Goal: Communication & Community: Answer question/provide support

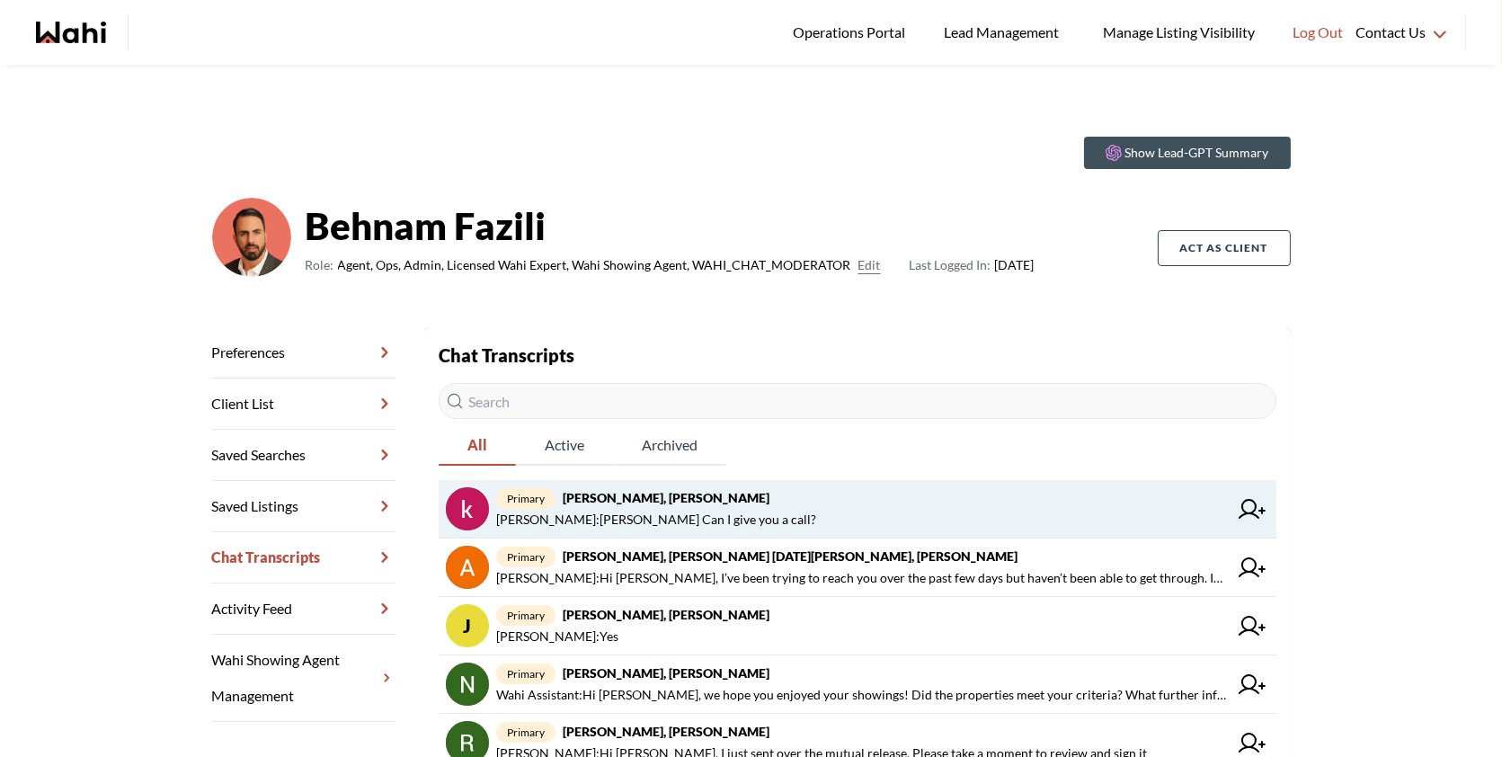
click at [753, 499] on span "primary khalid Alvi, Behnam" at bounding box center [862, 498] width 732 height 22
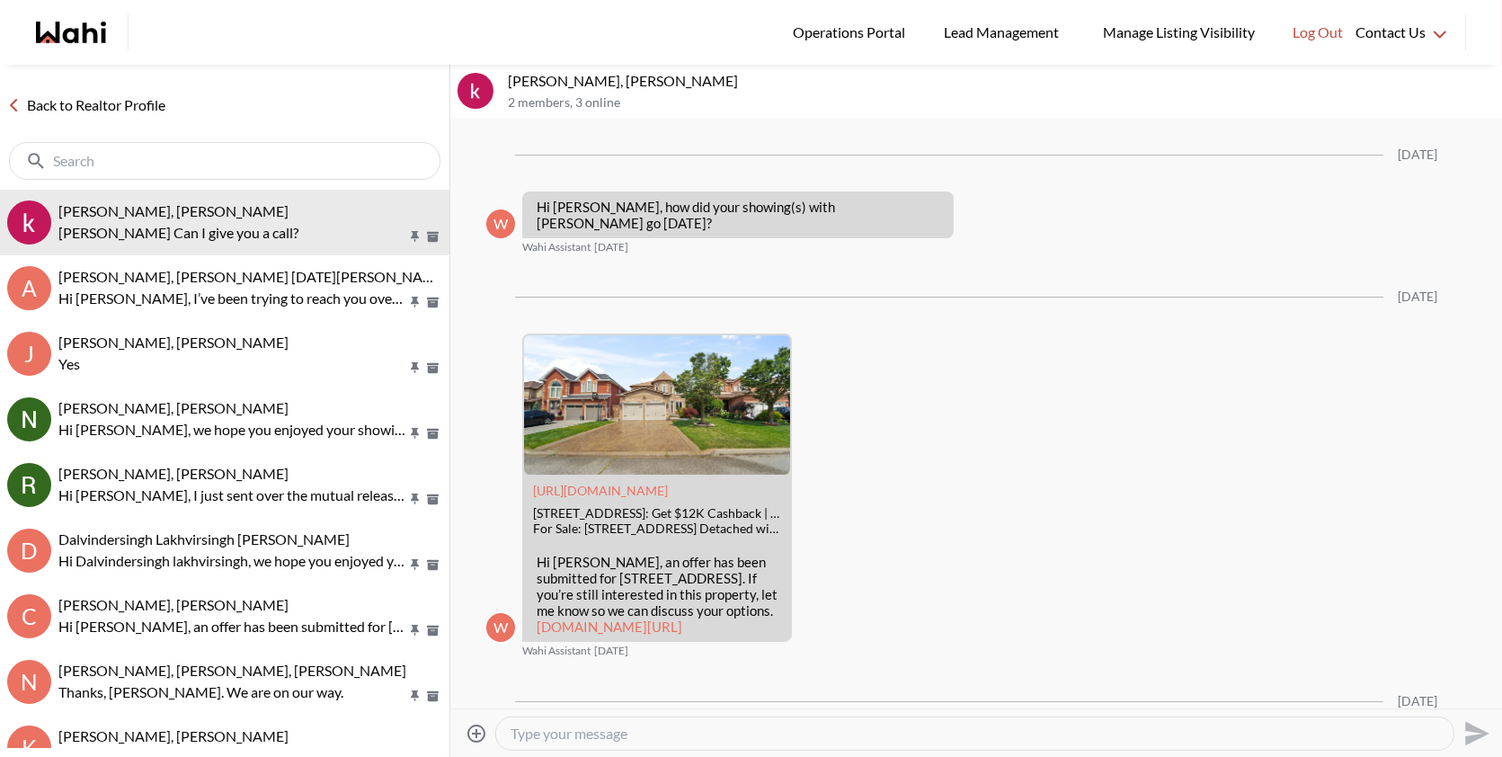
scroll to position [3545, 0]
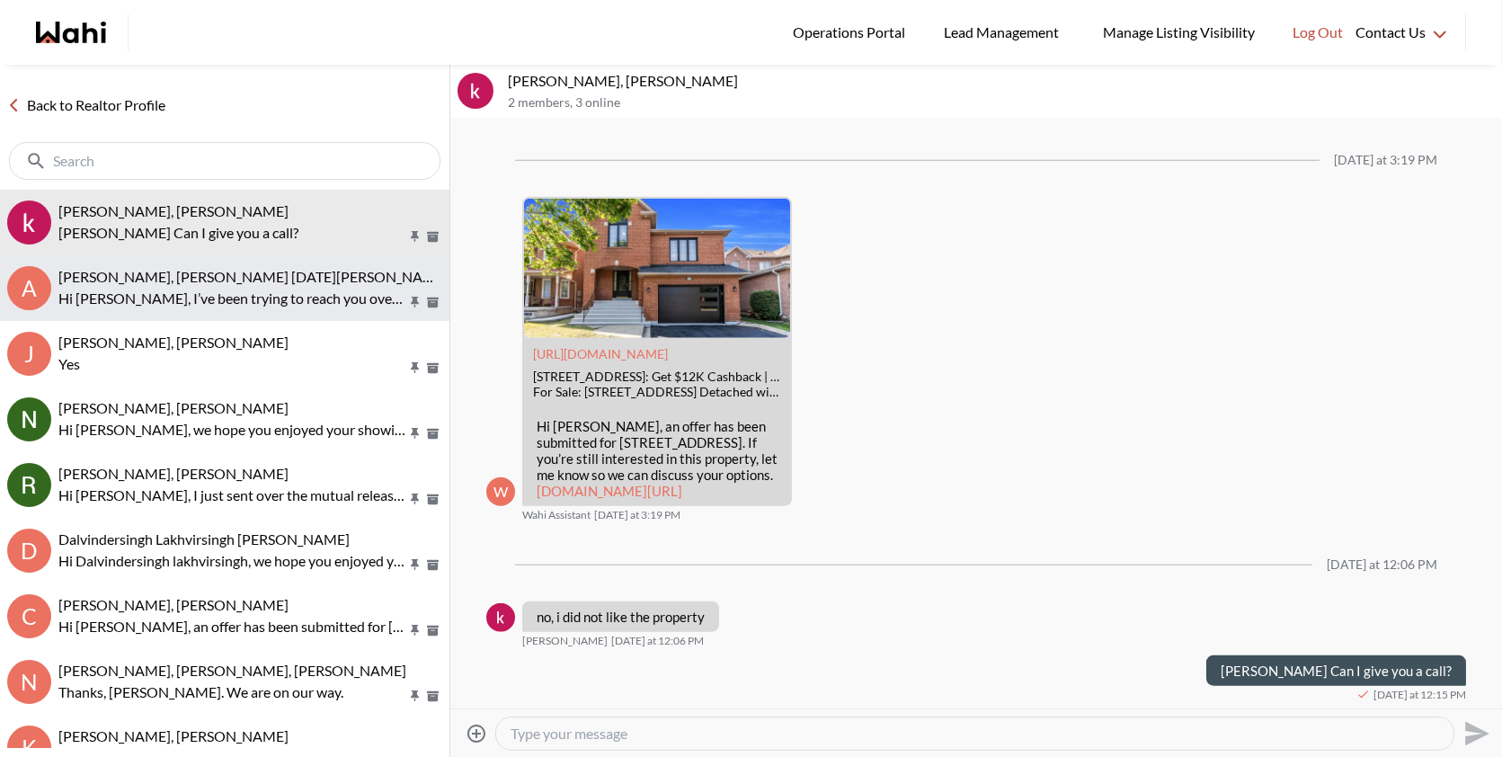
click at [226, 277] on span "Anwar Abamecha, Esma Dano, Michelle, Behnam" at bounding box center [312, 276] width 508 height 17
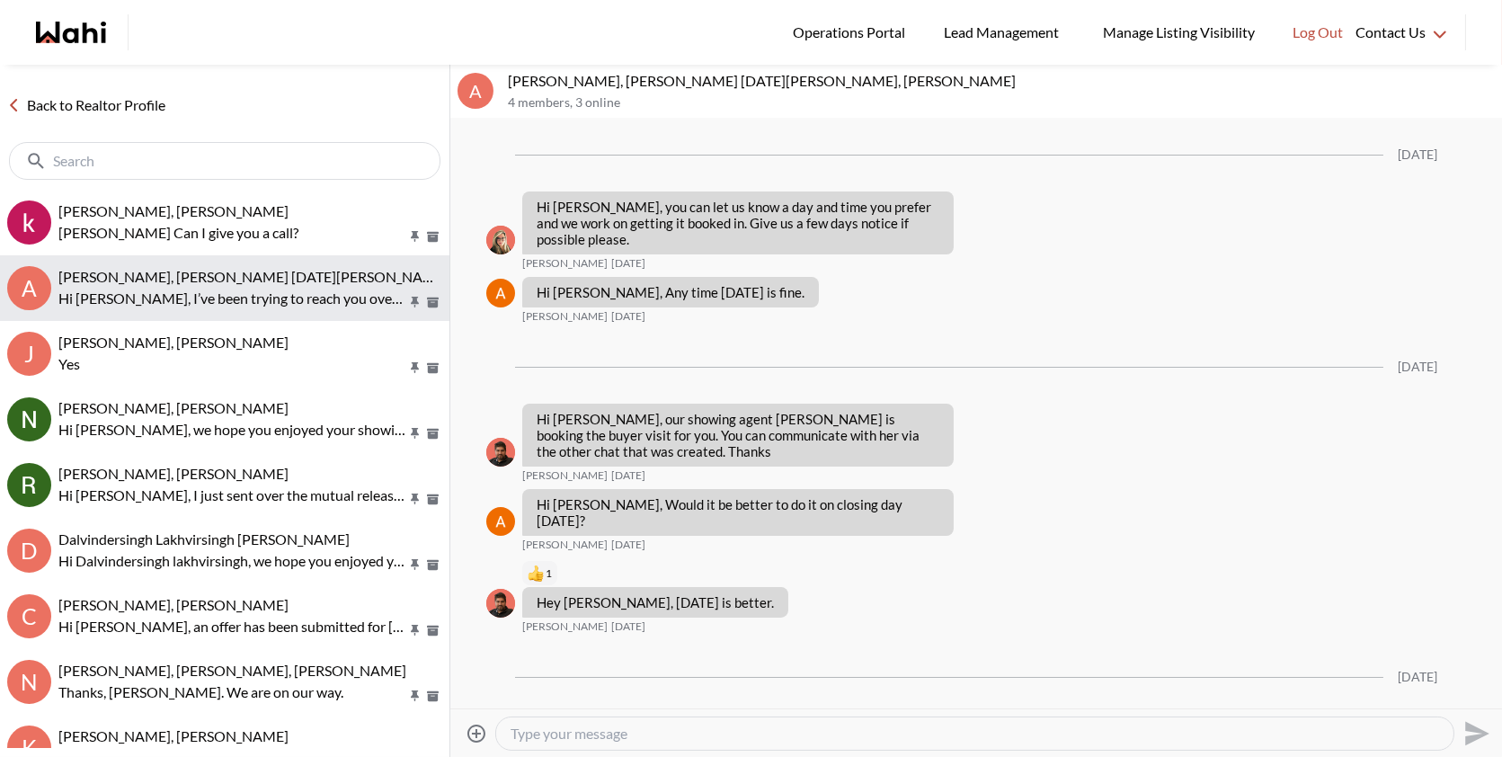
scroll to position [1732, 0]
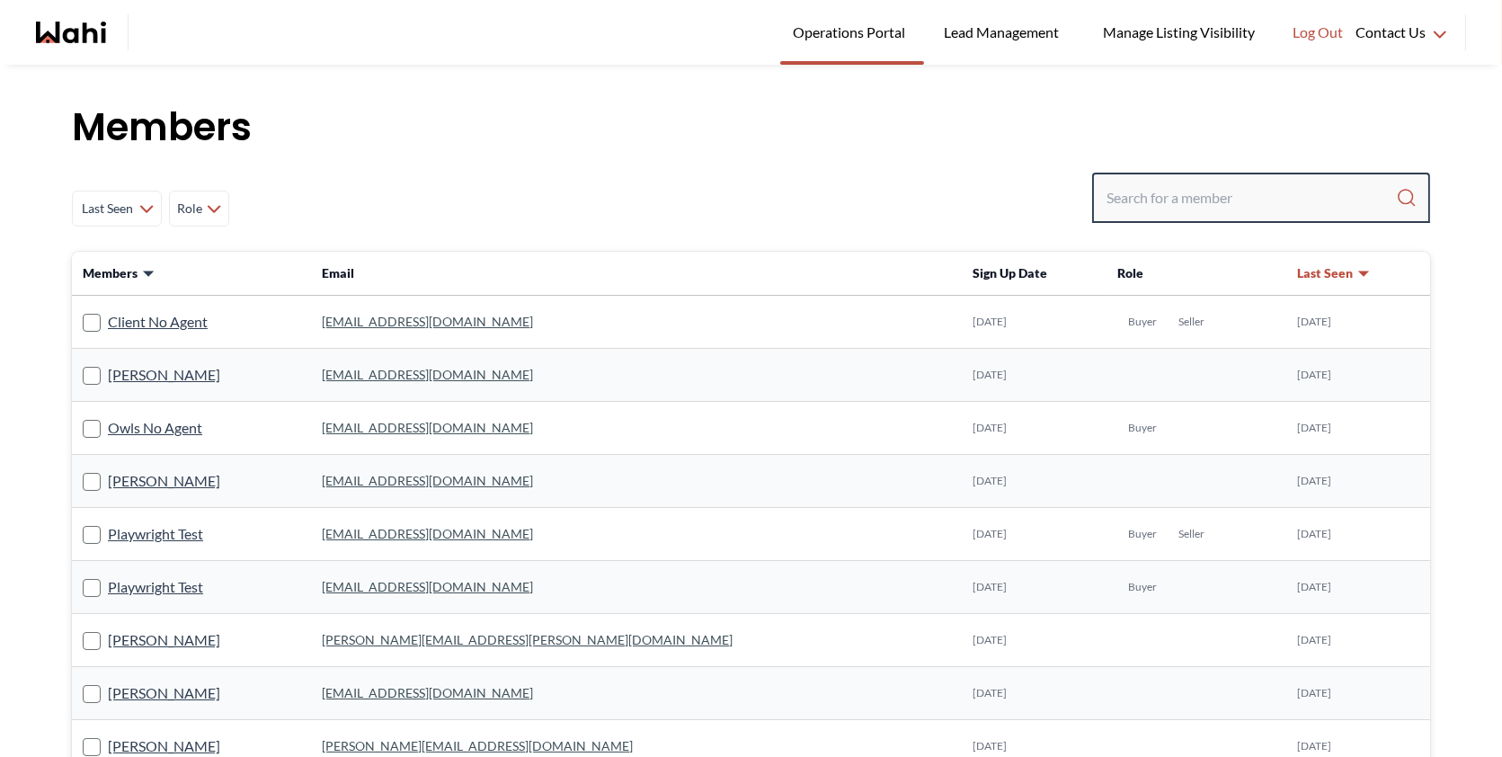
click at [1212, 200] on input "Search input" at bounding box center [1252, 198] width 290 height 32
paste input "antonycharlesanthonipillai@gmail.com"
type input "antonycharlesanthonipillai@gmail.com"
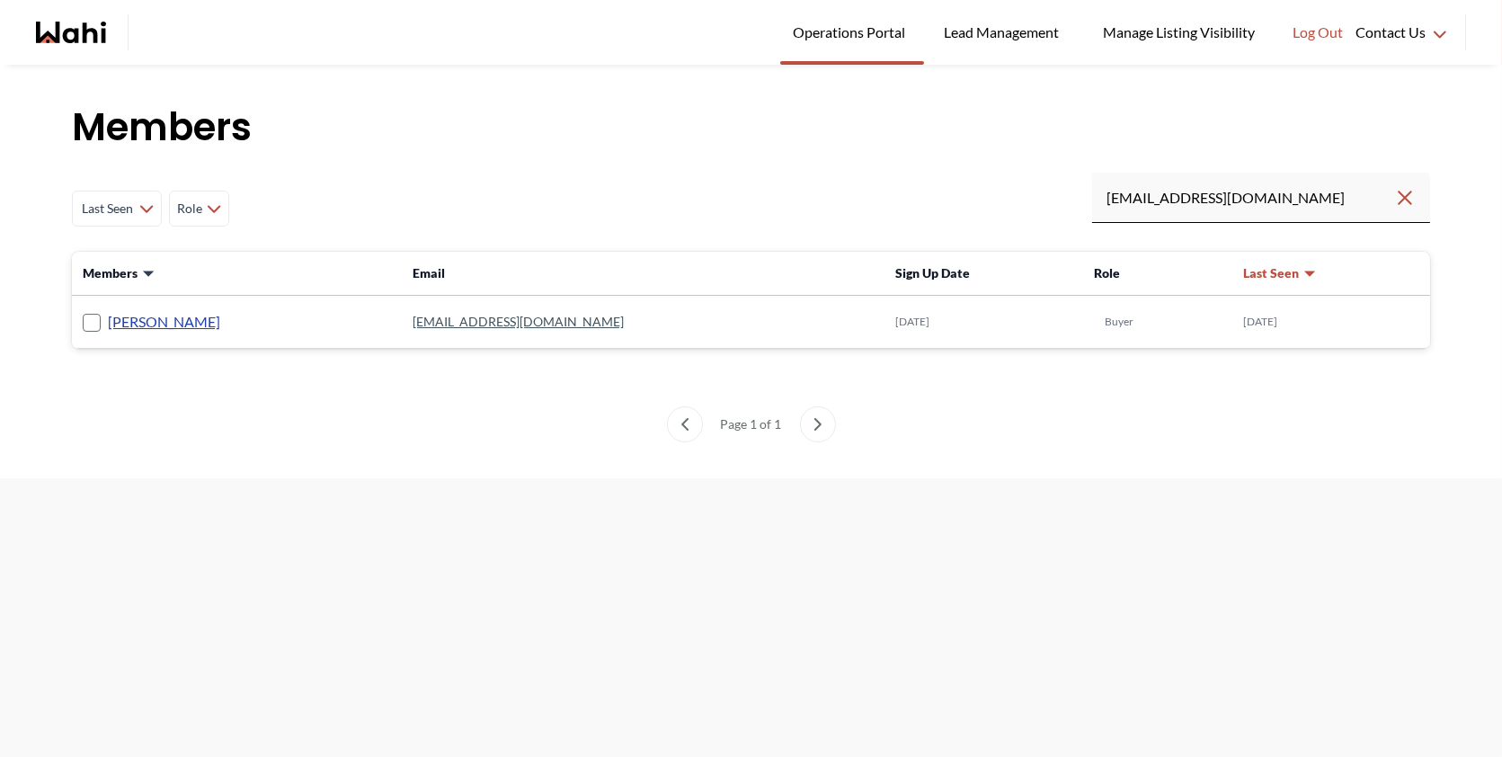
click at [194, 331] on link "[PERSON_NAME]" at bounding box center [164, 321] width 112 height 23
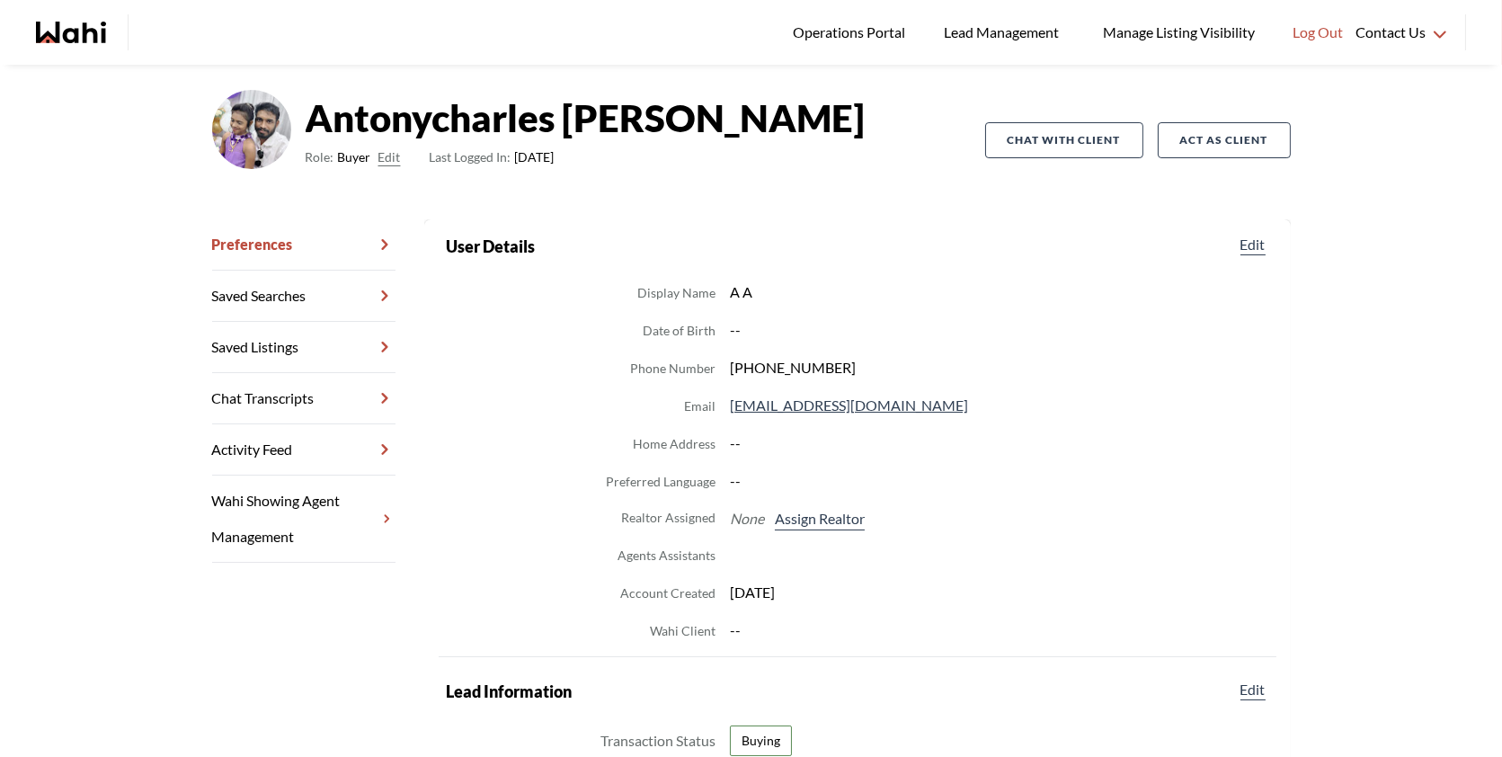
scroll to position [114, 0]
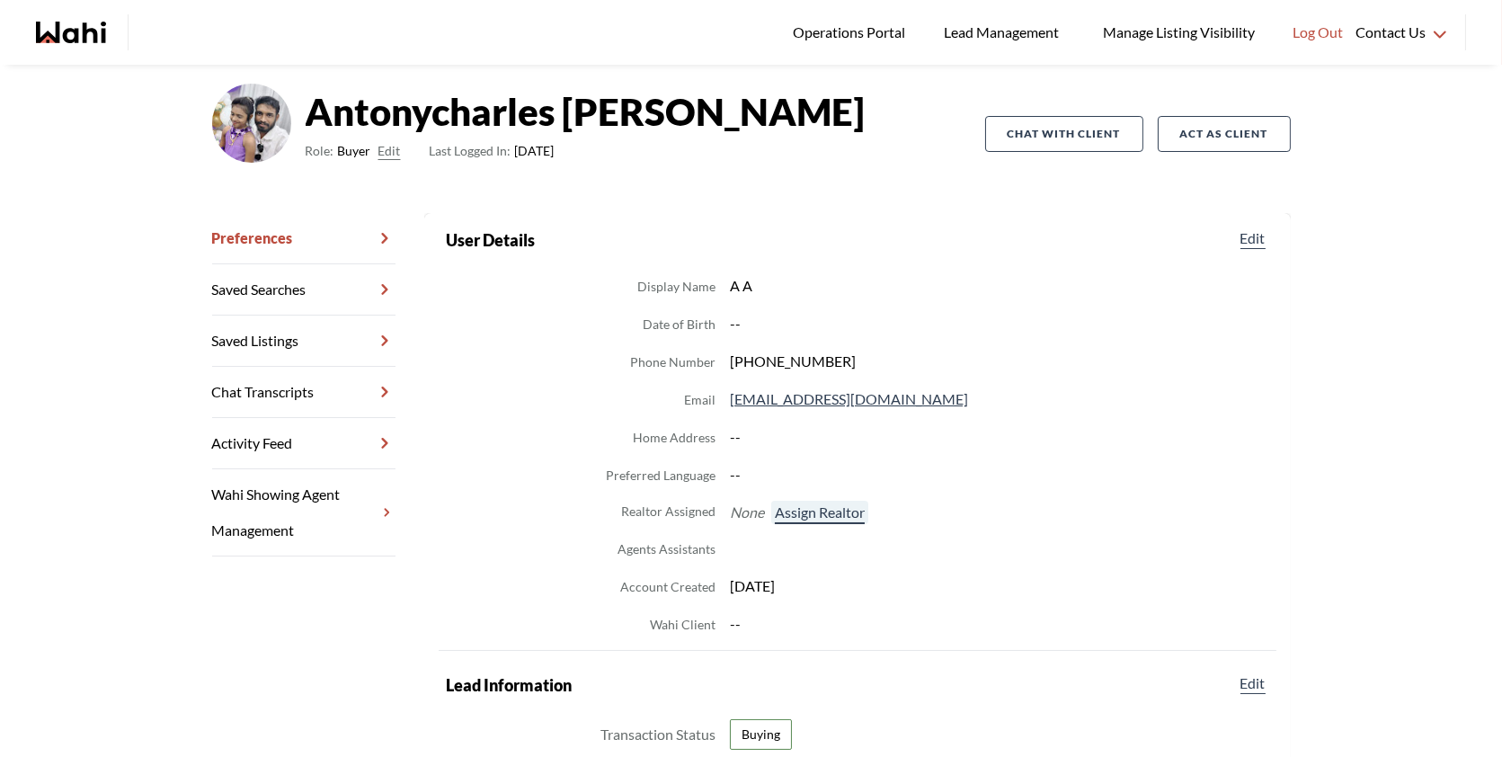
click at [804, 522] on button "Assign Realtor" at bounding box center [819, 512] width 97 height 23
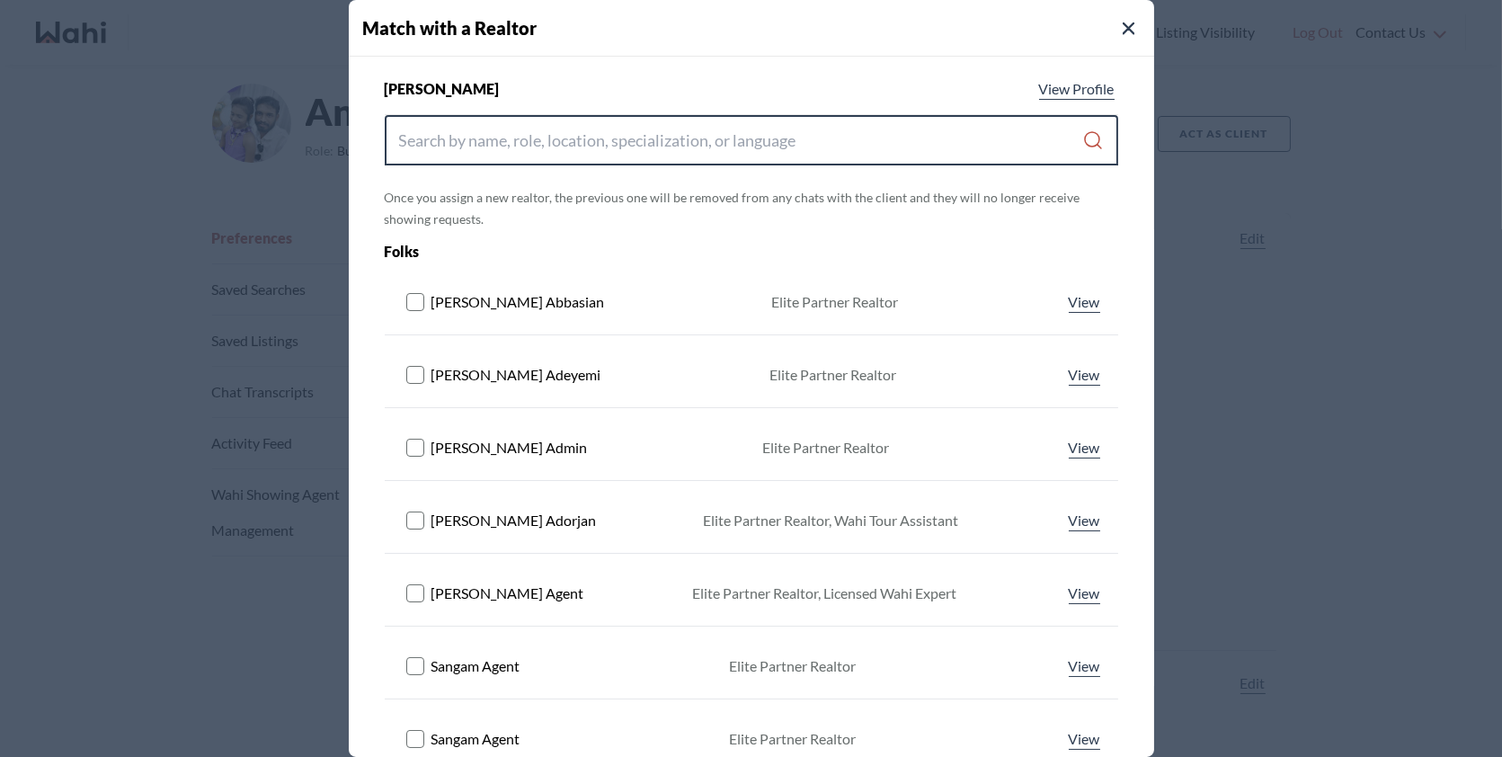
click at [664, 143] on input "Search input" at bounding box center [741, 140] width 684 height 32
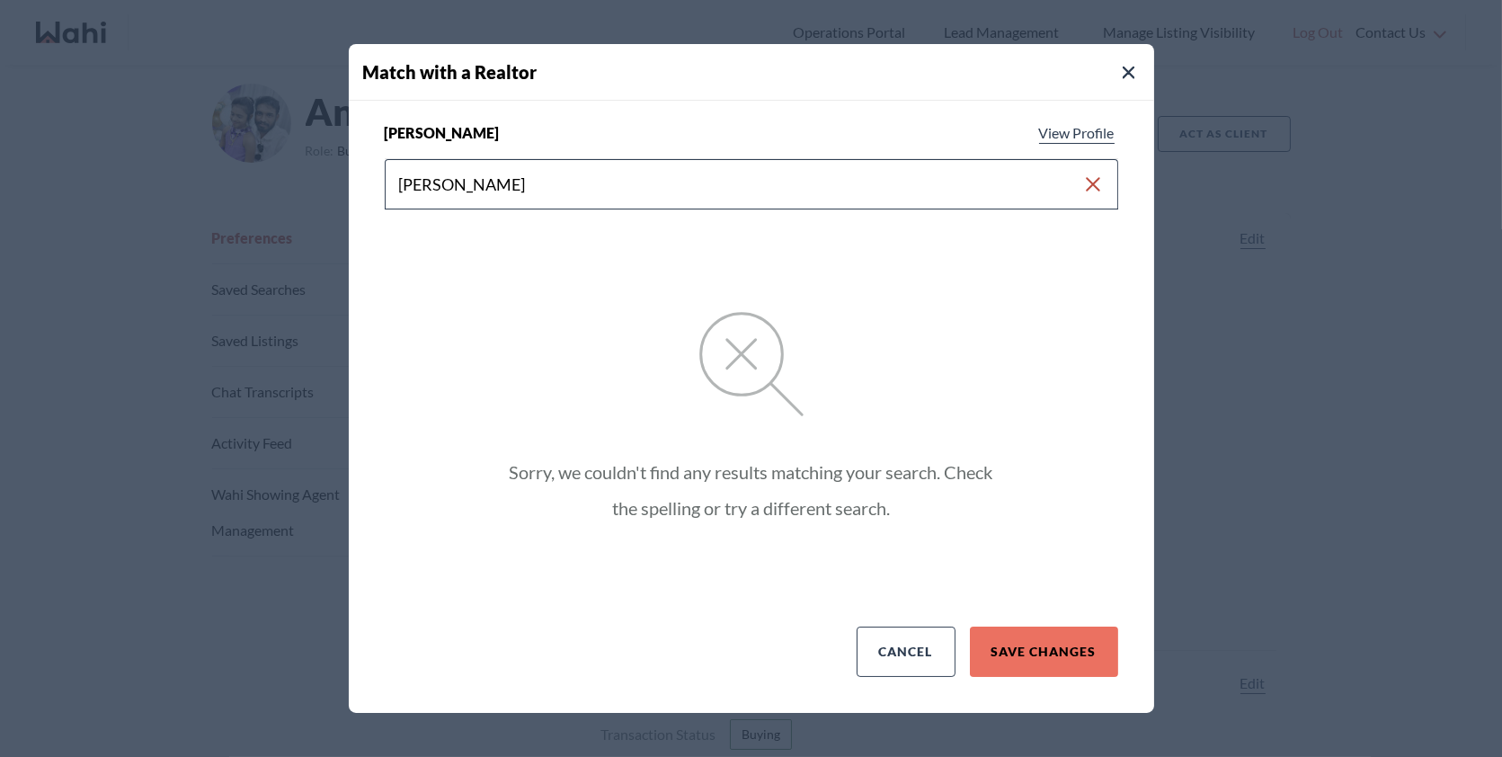
click at [664, 143] on div "Antonycharles Anthonipillai View Profile" at bounding box center [752, 140] width 734 height 37
click at [578, 181] on input "BEHN" at bounding box center [740, 184] width 683 height 32
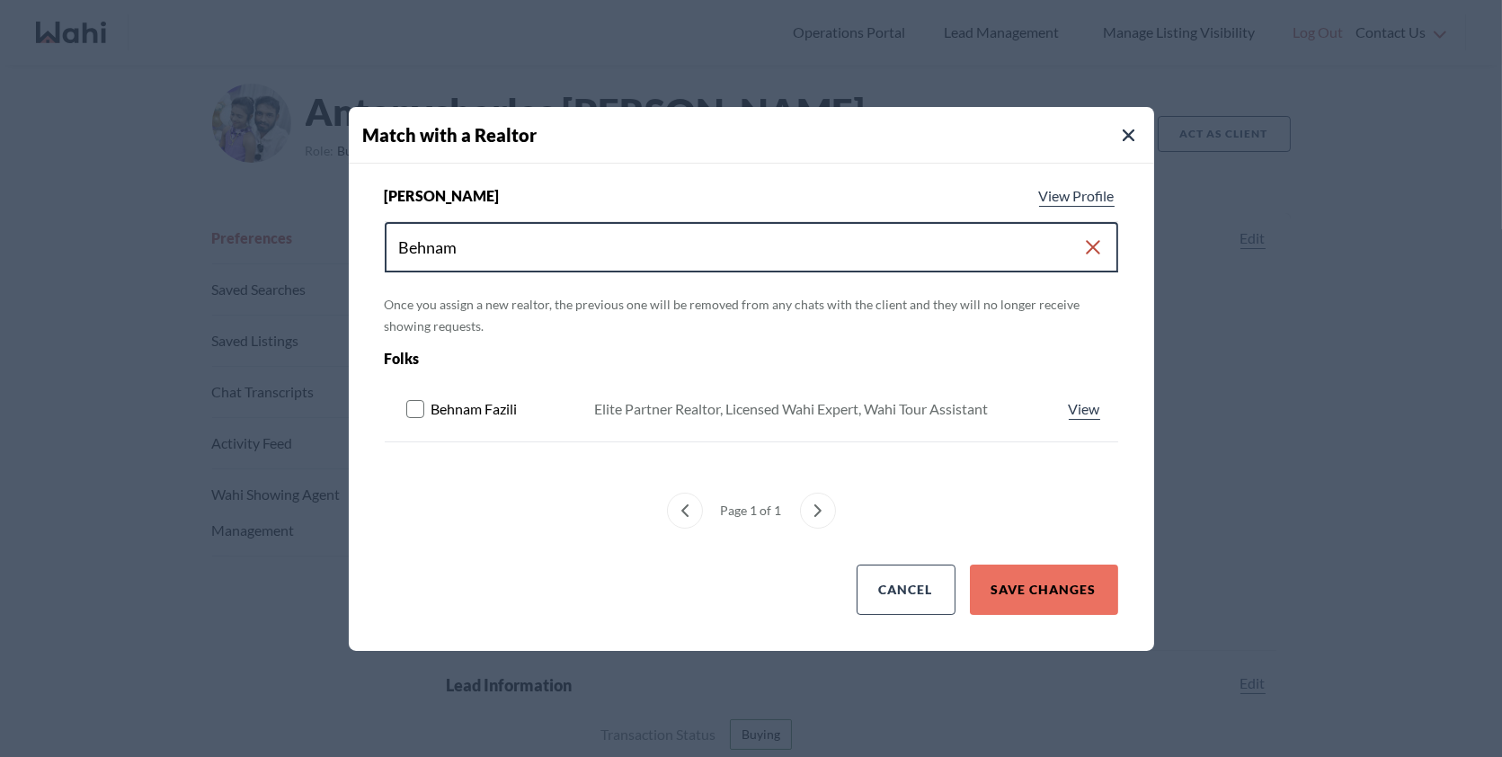
type input "Behnam"
click at [417, 414] on rect at bounding box center [414, 408] width 17 height 17
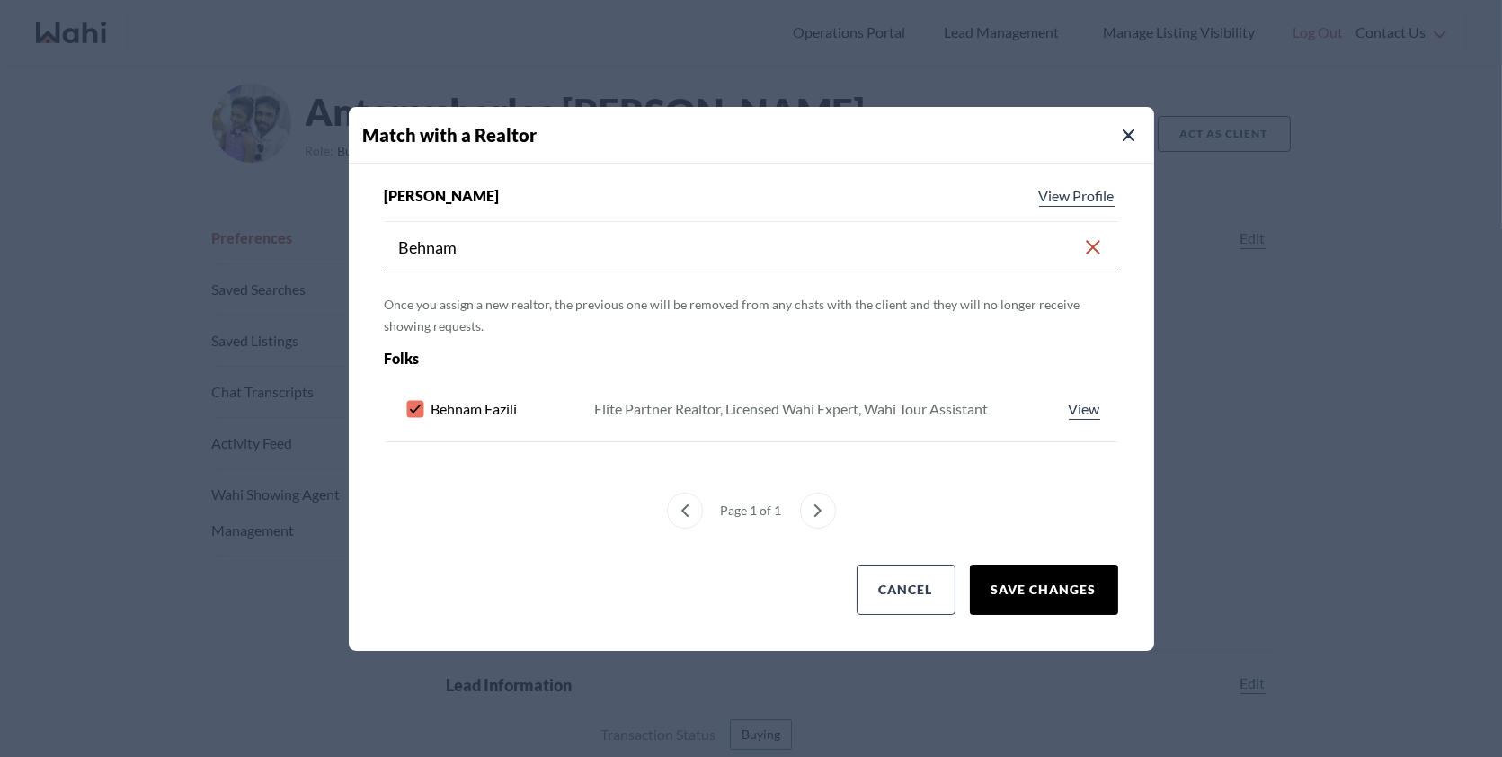
click at [1004, 579] on button "Save Changes" at bounding box center [1044, 590] width 148 height 50
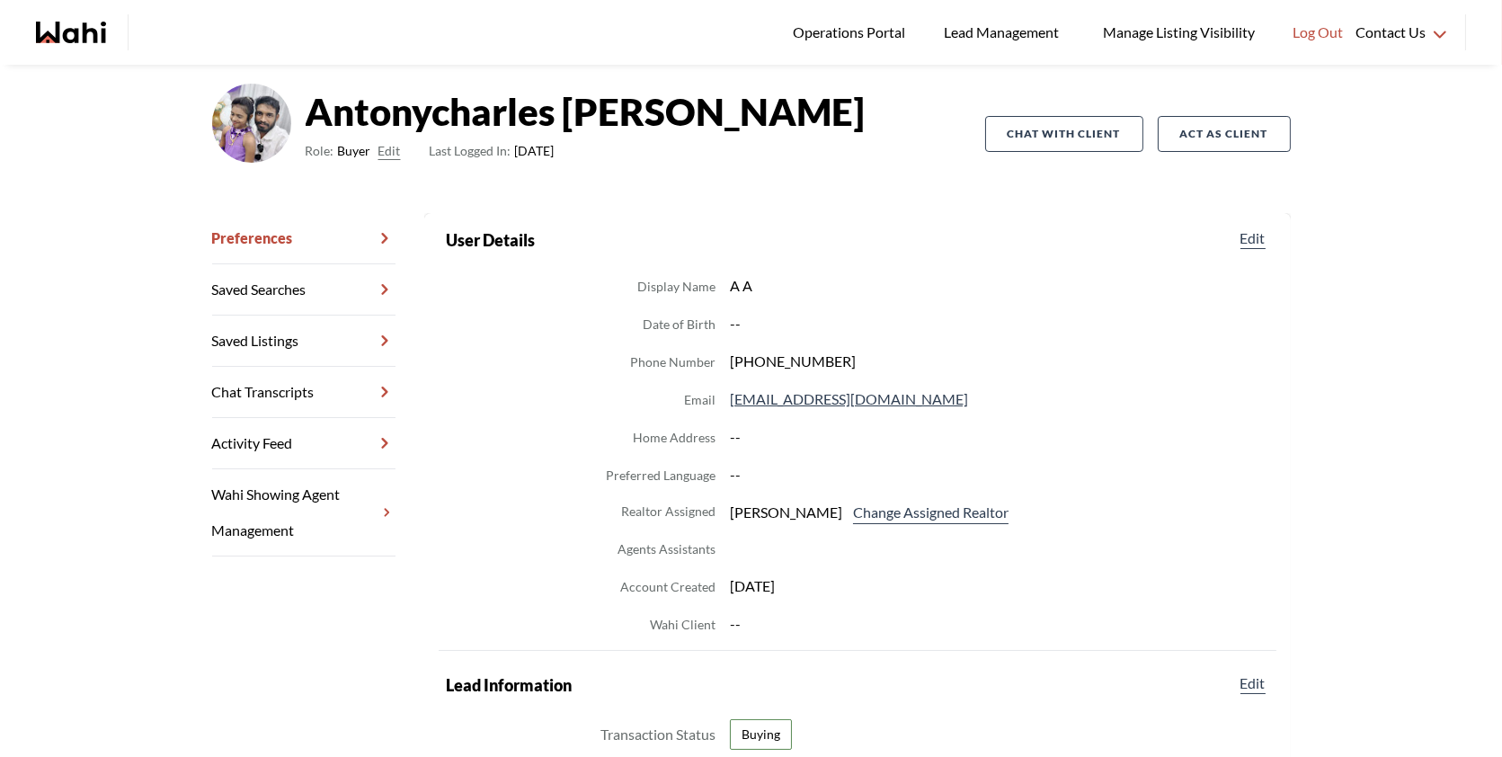
click at [361, 388] on link "Chat Transcripts" at bounding box center [303, 392] width 183 height 51
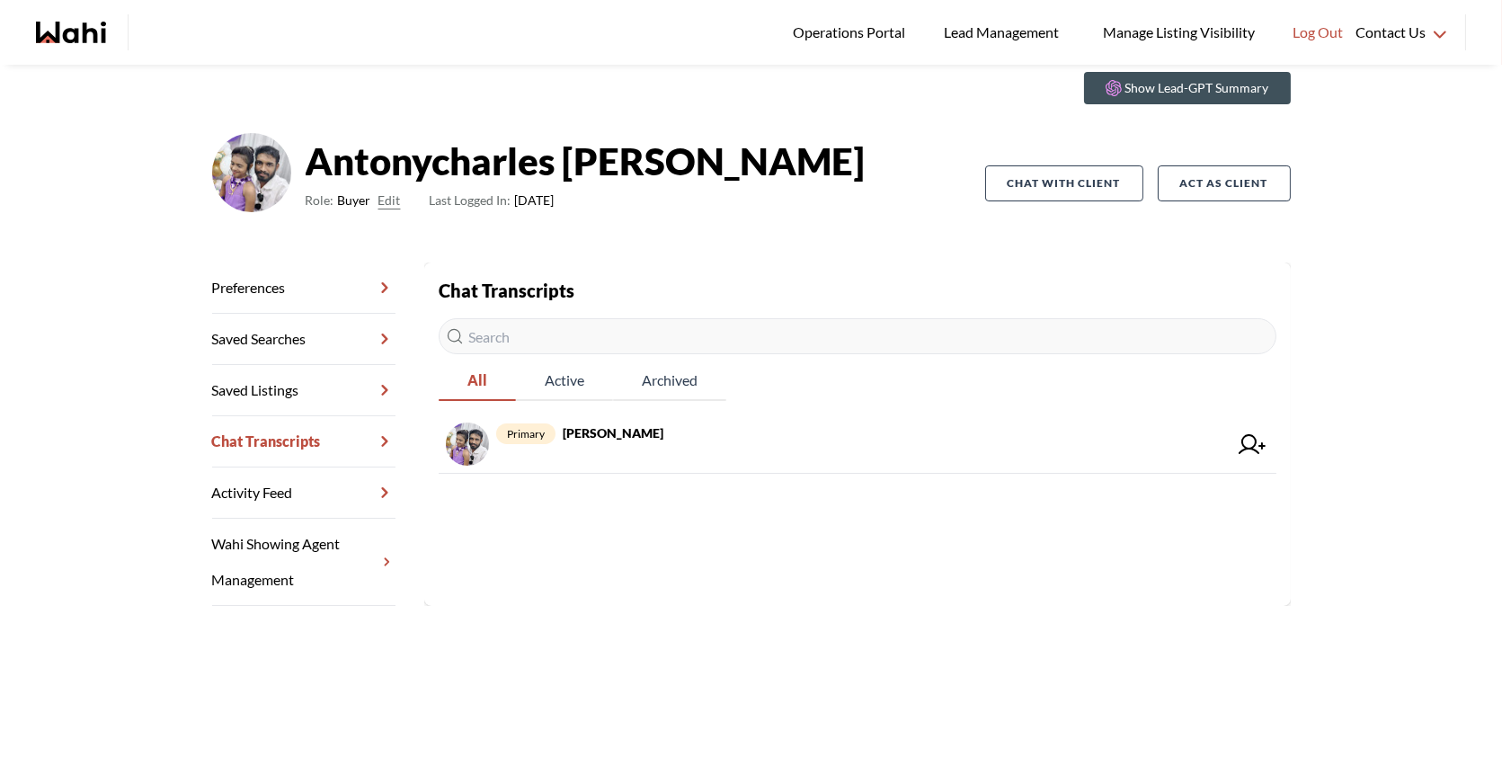
scroll to position [65, 0]
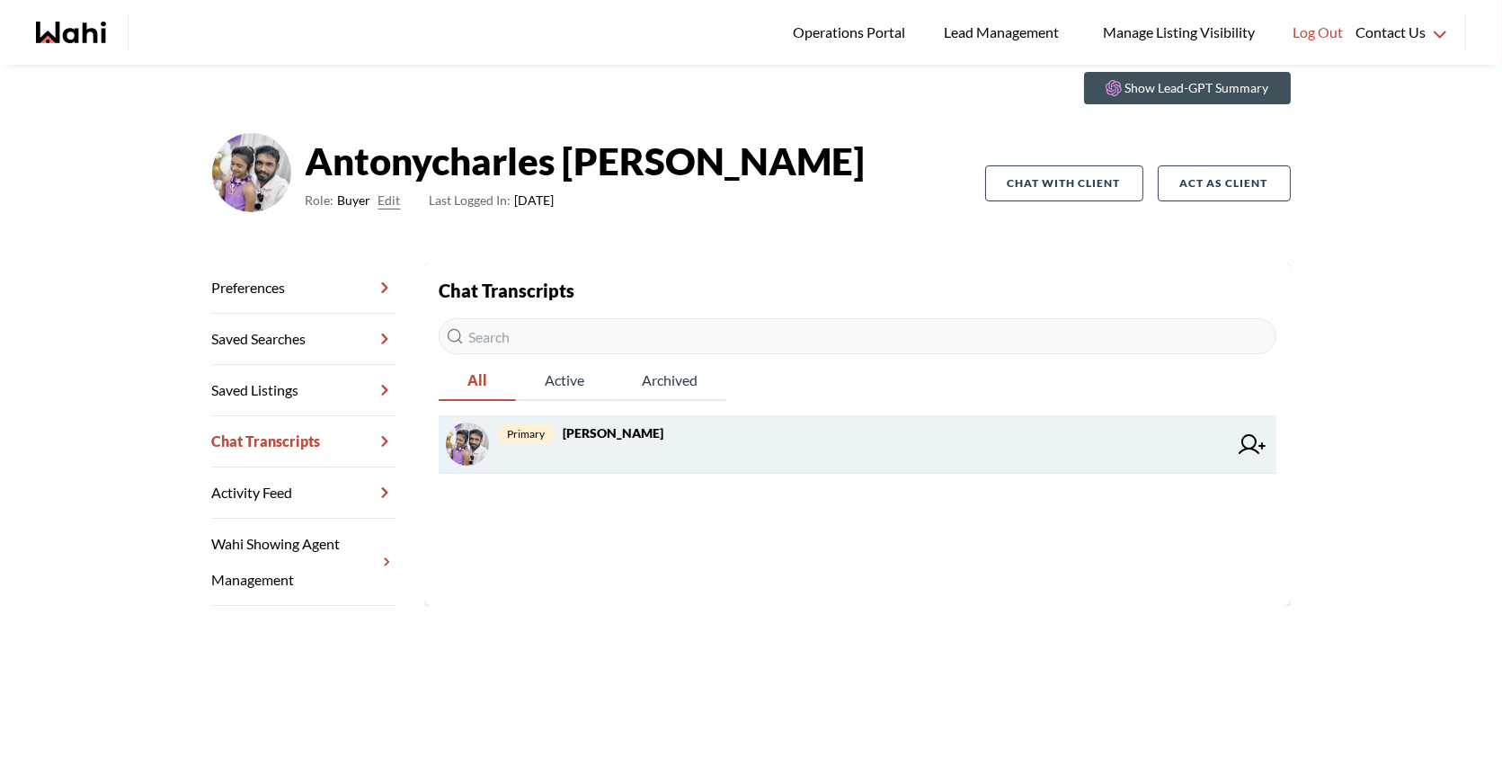
click at [647, 451] on div "primary Antonycharles Anthonipillai, Behnam" at bounding box center [862, 444] width 732 height 43
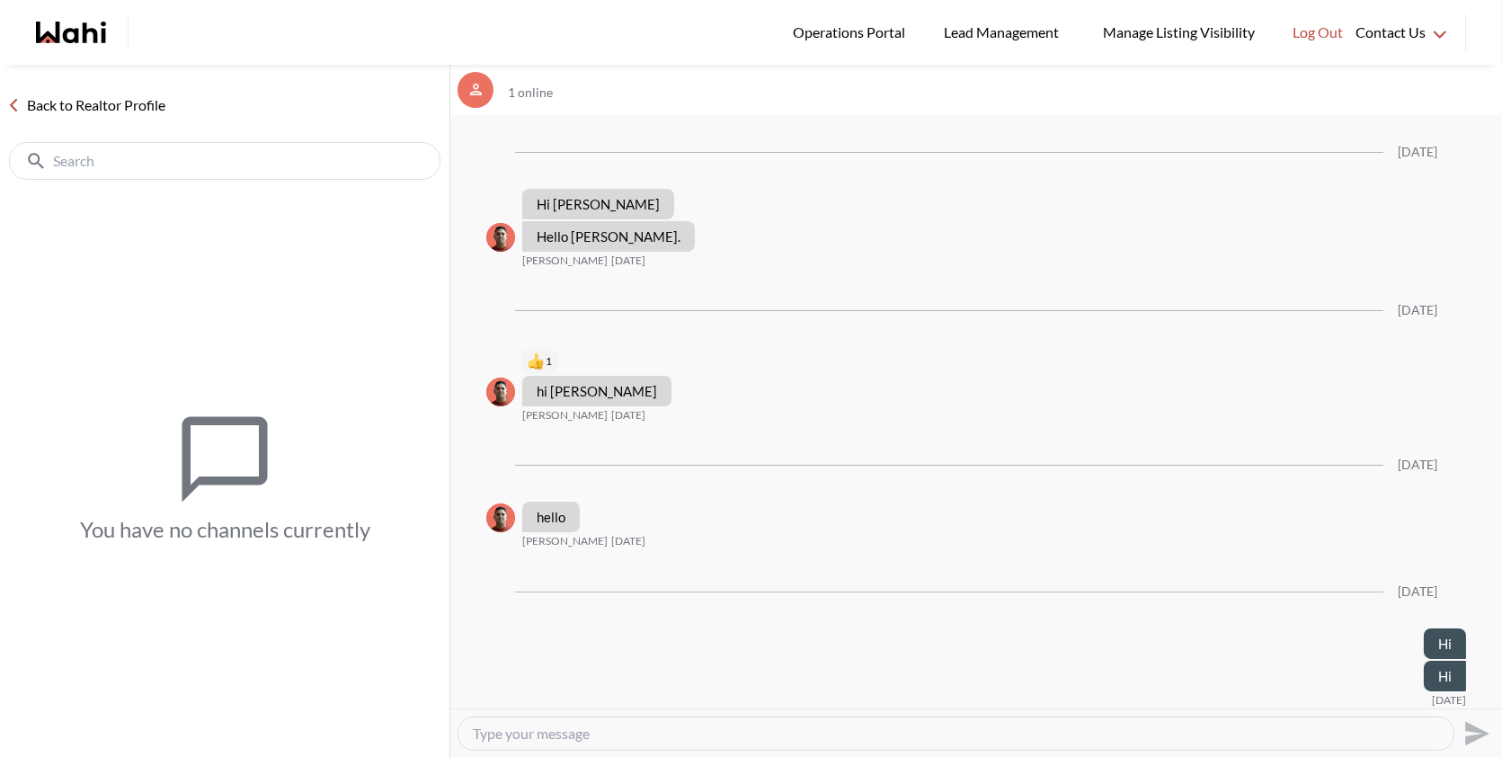
scroll to position [4174, 0]
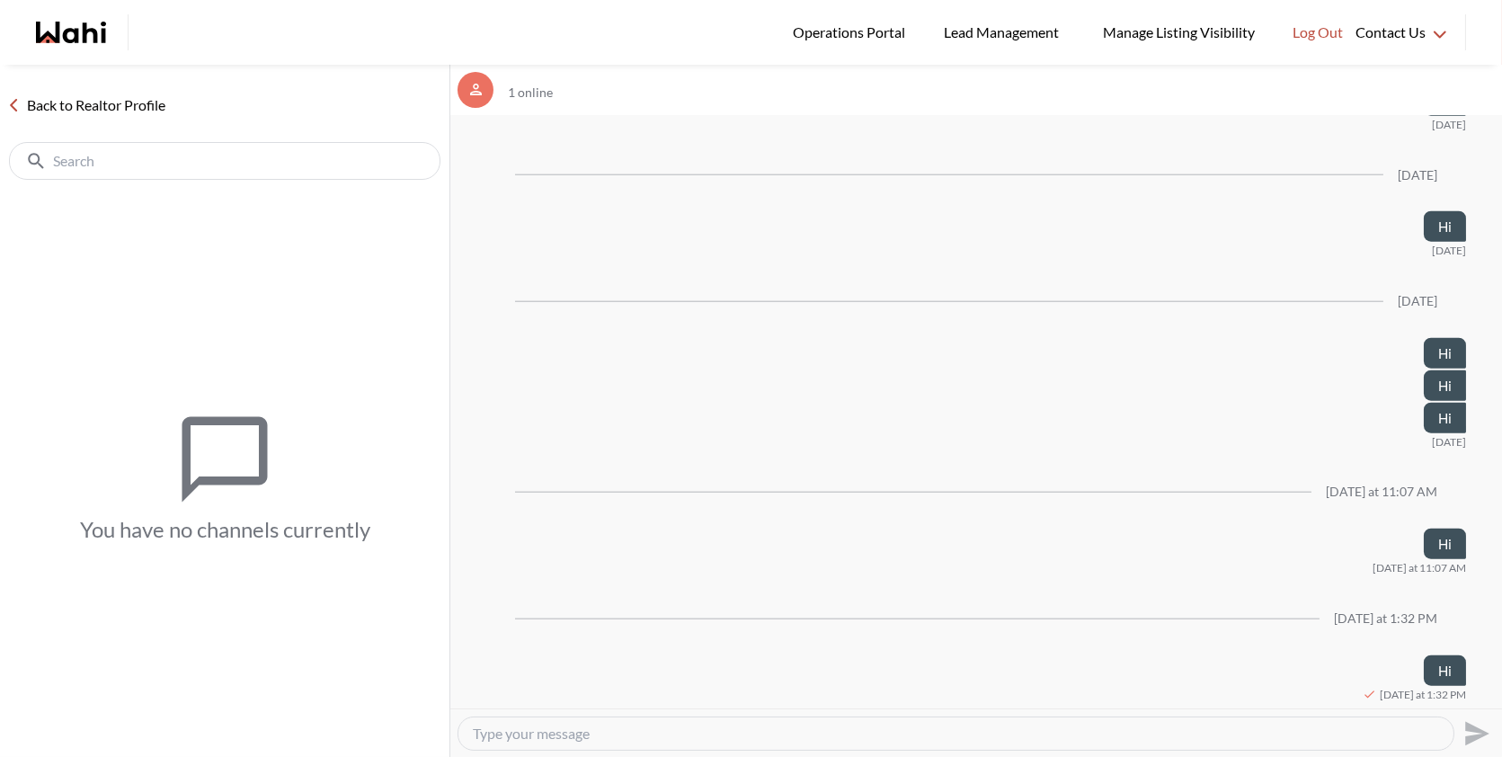
click at [593, 726] on textarea "Type your message" at bounding box center [956, 734] width 967 height 18
type textarea "Hi"
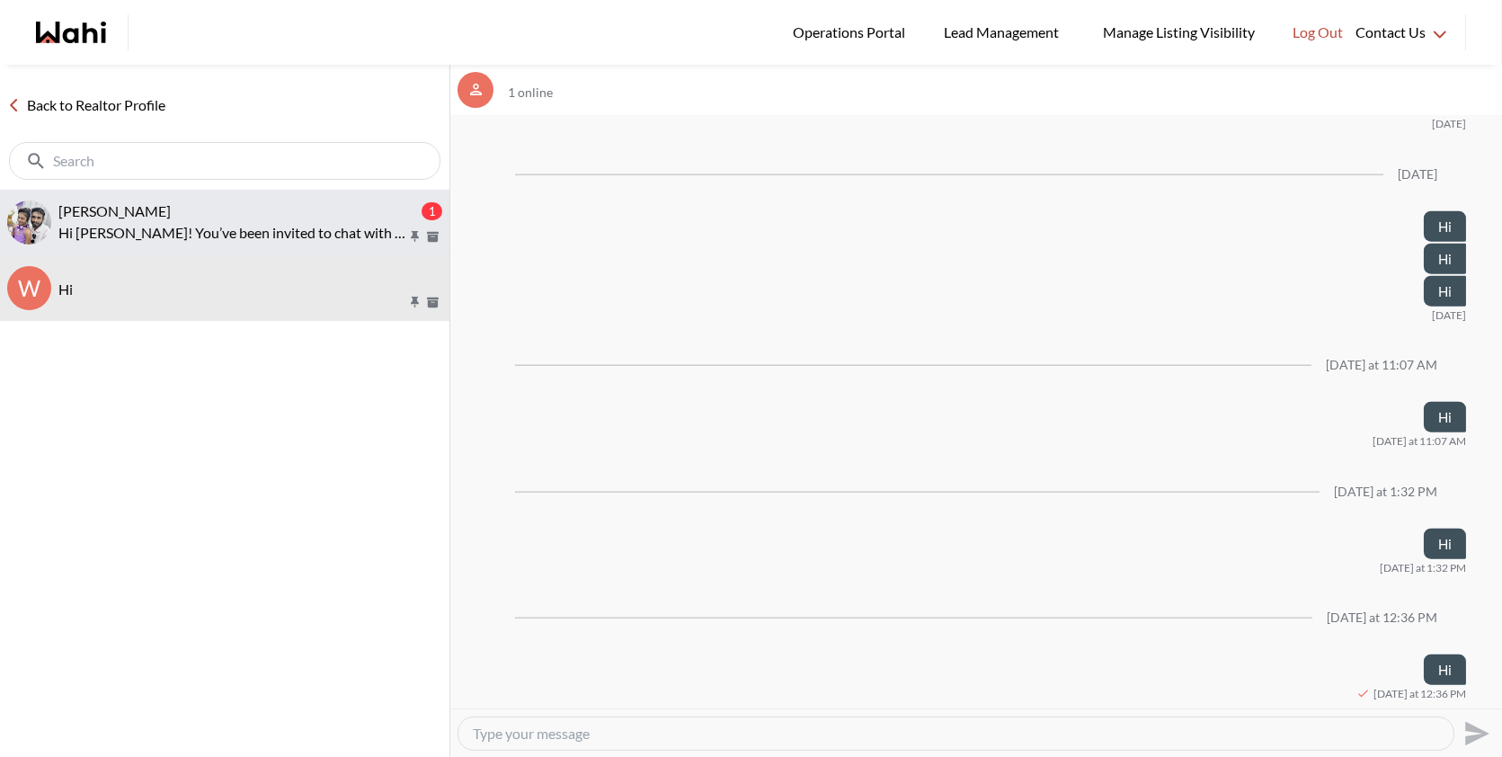
click at [290, 236] on p "Hi Antonycharles! You’ve been invited to chat with your Wahi Realtor, Behnam. F…" at bounding box center [232, 233] width 348 height 22
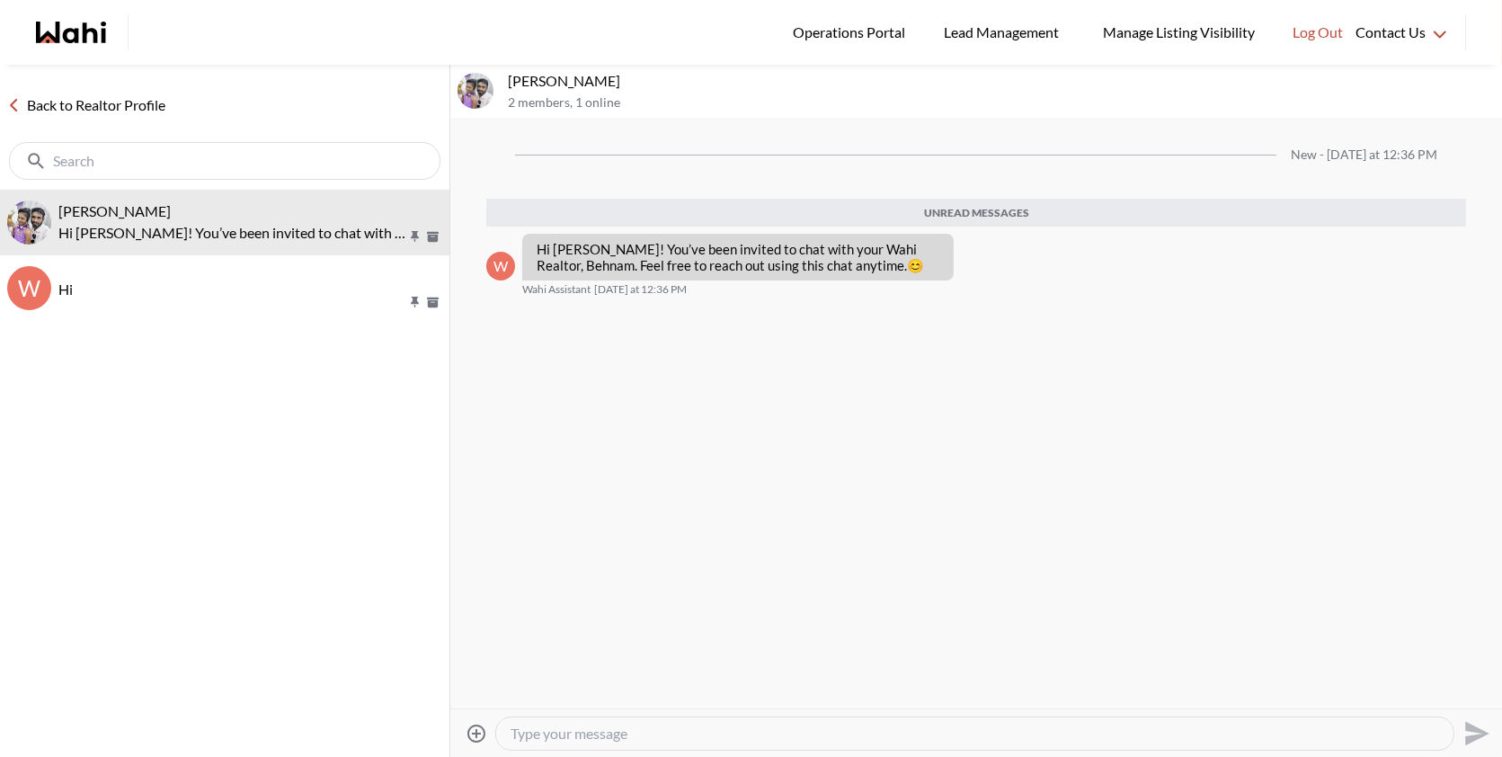
click at [557, 729] on textarea "Type your message" at bounding box center [975, 734] width 929 height 18
type textarea "Hi"
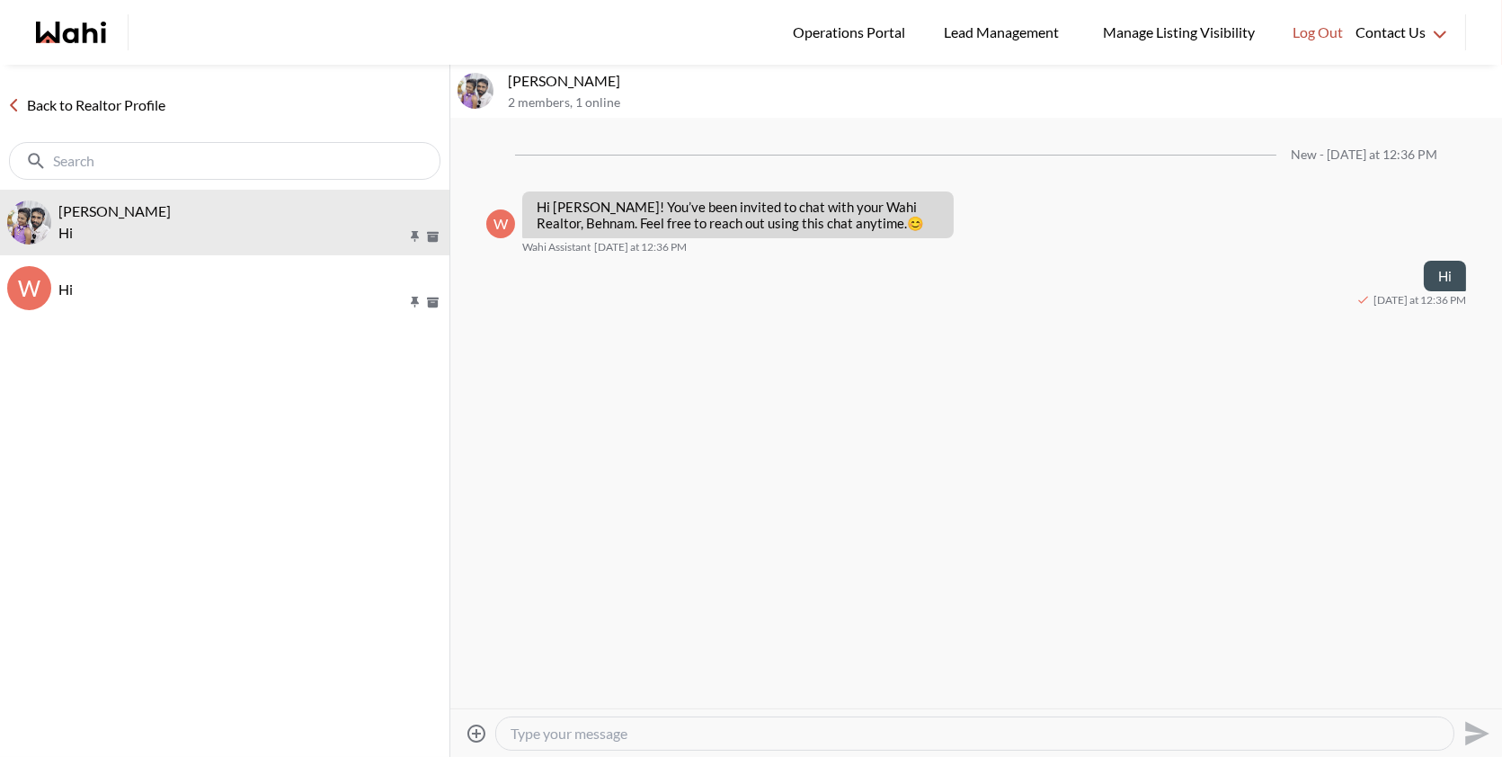
click at [571, 625] on div "New - Today at 12:36 PM W Hi Antonycharles! You’ve been invited to chat with yo…" at bounding box center [976, 414] width 1052 height 590
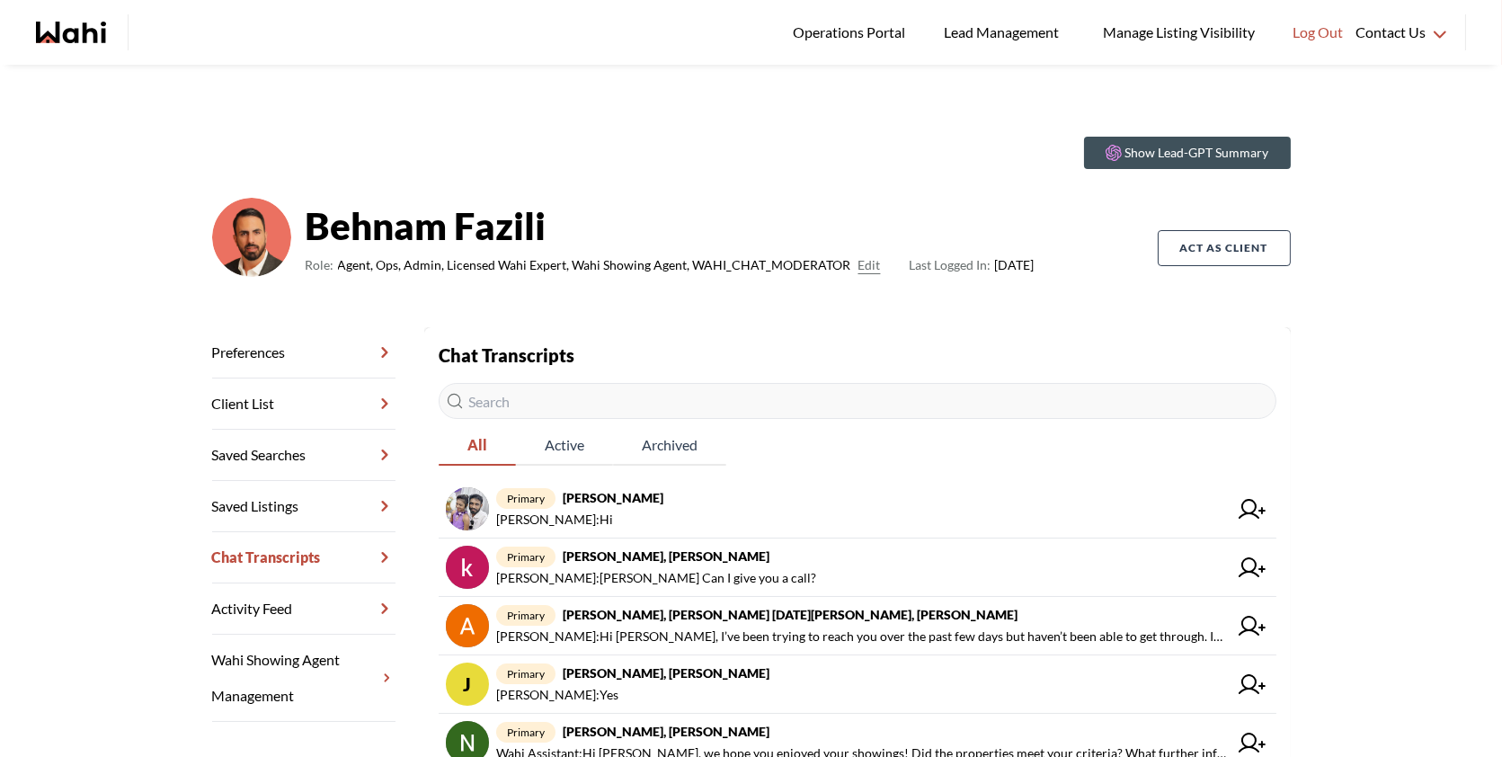
click at [777, 412] on input "text" at bounding box center [858, 401] width 838 height 36
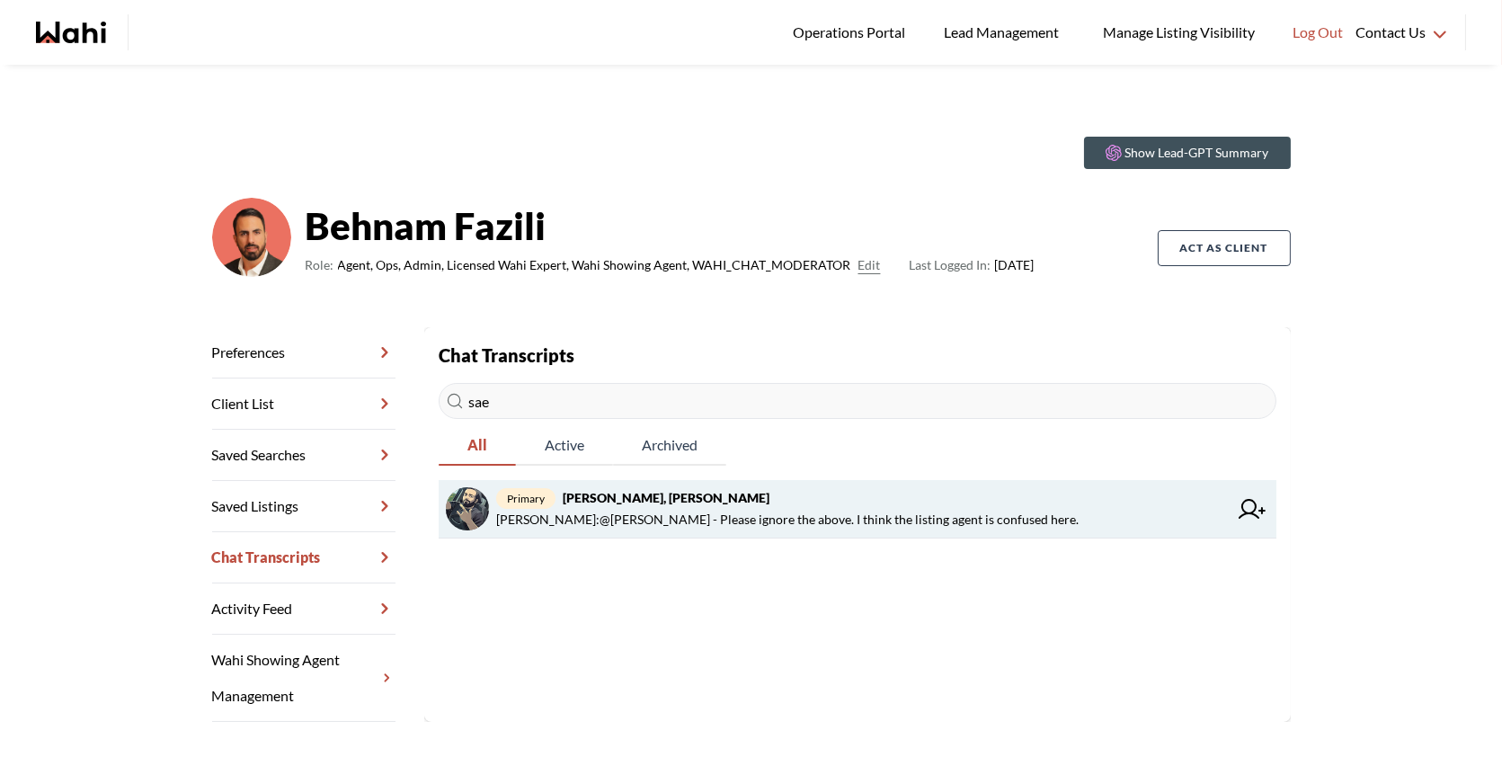
type input "sae"
click at [724, 537] on link "primary [PERSON_NAME], [PERSON_NAME] : @[PERSON_NAME] - Please ignore the above…" at bounding box center [858, 509] width 838 height 58
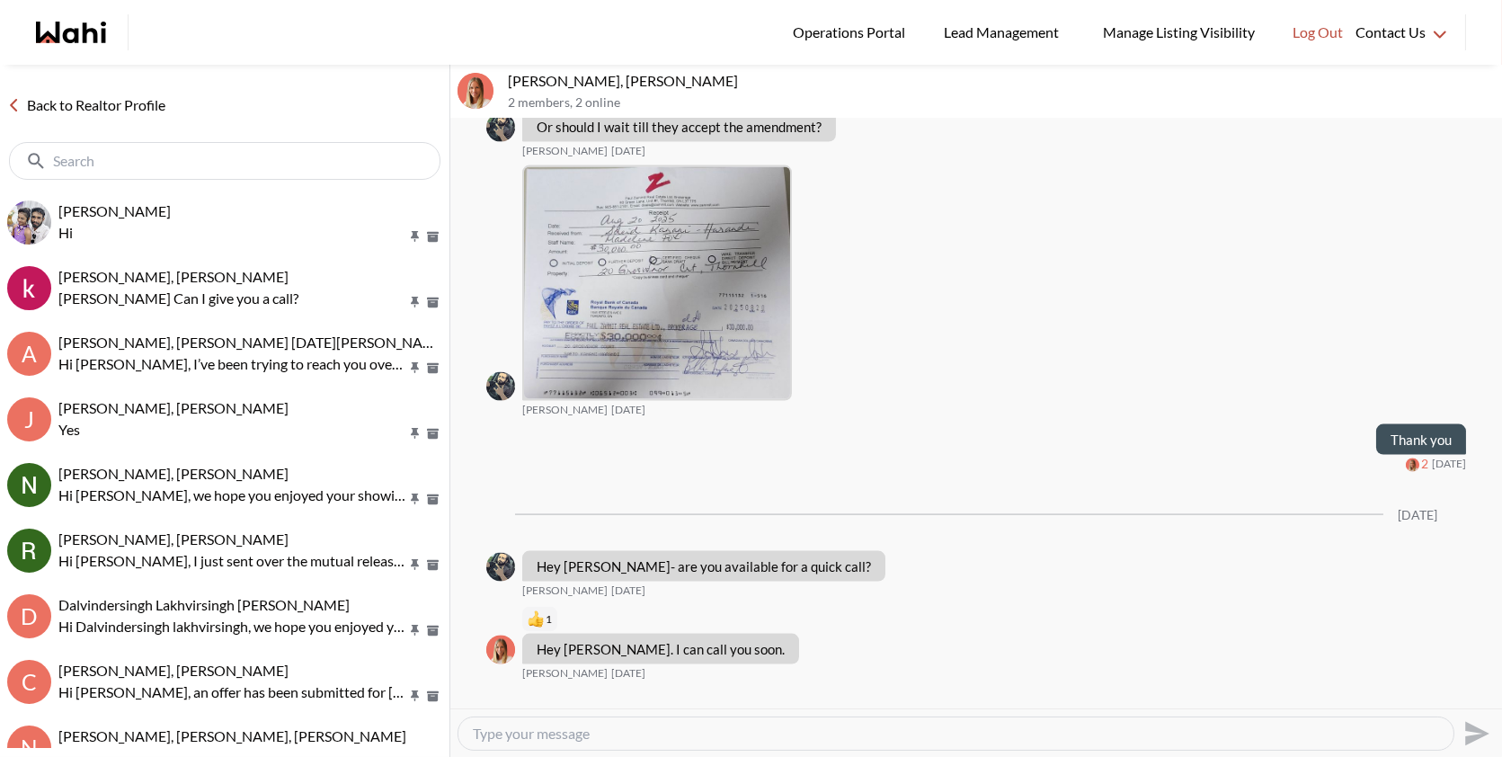
scroll to position [5541, 0]
click at [659, 370] on img at bounding box center [657, 284] width 266 height 232
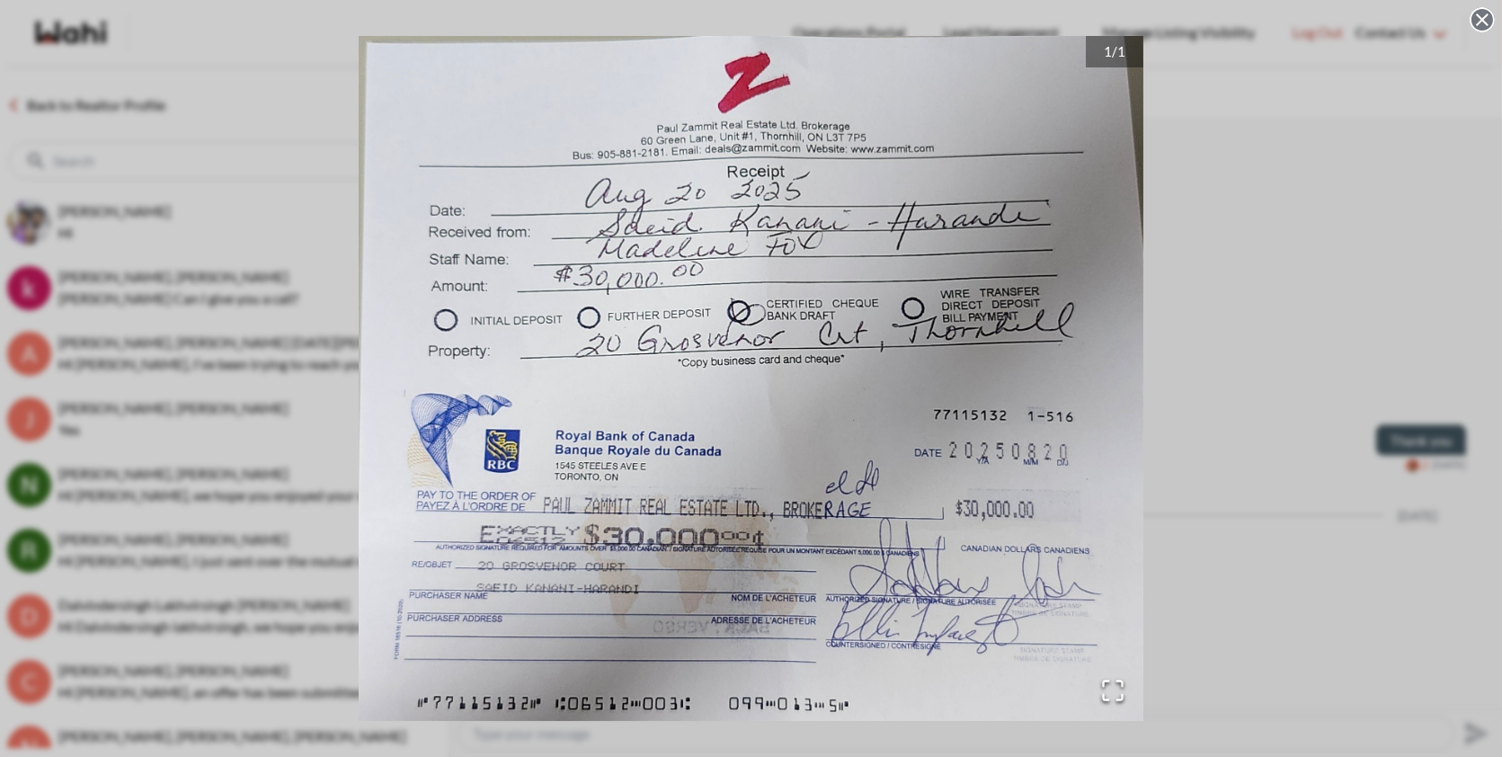
click at [1220, 224] on div "1 / 1" at bounding box center [751, 378] width 1502 height 757
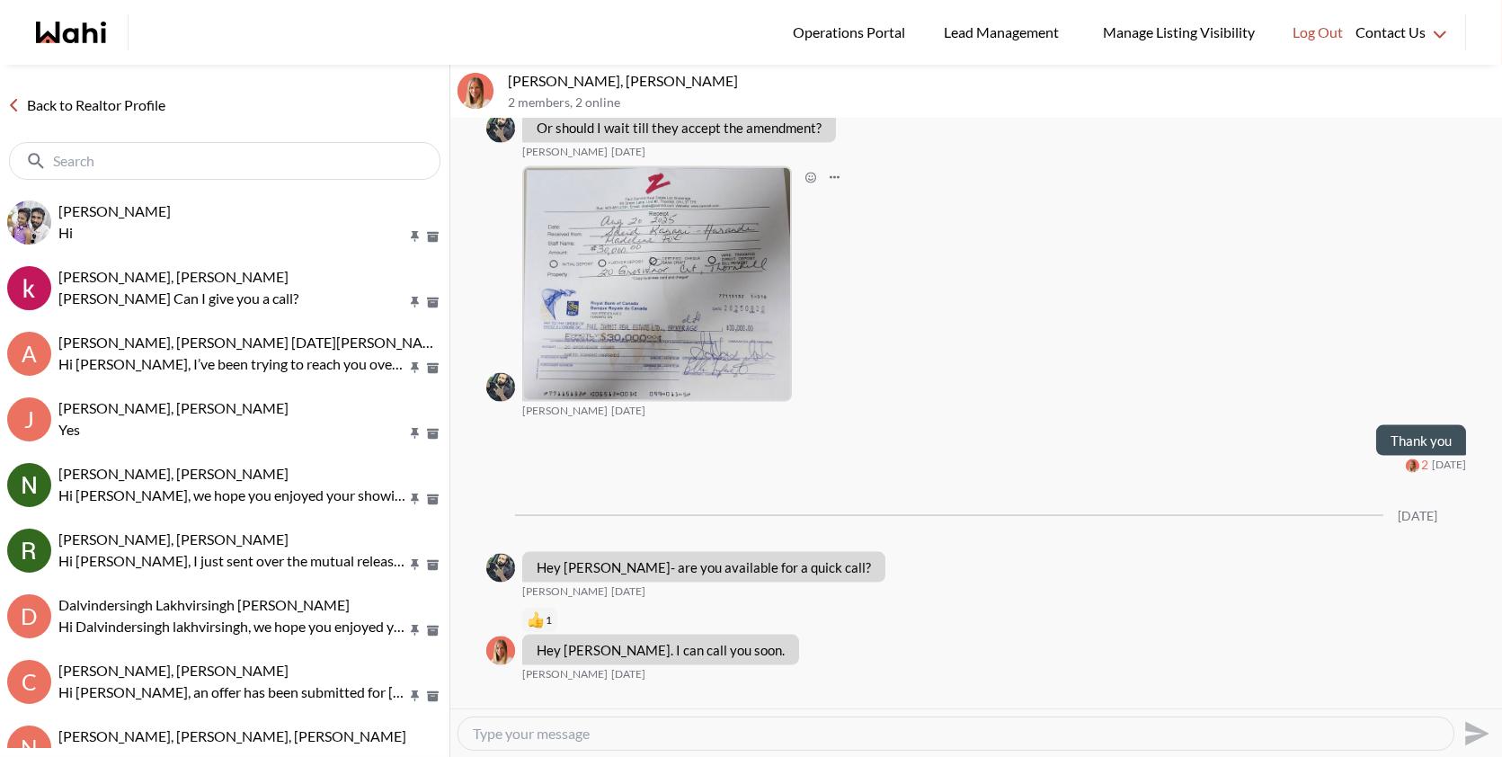
click at [689, 386] on img at bounding box center [657, 284] width 266 height 232
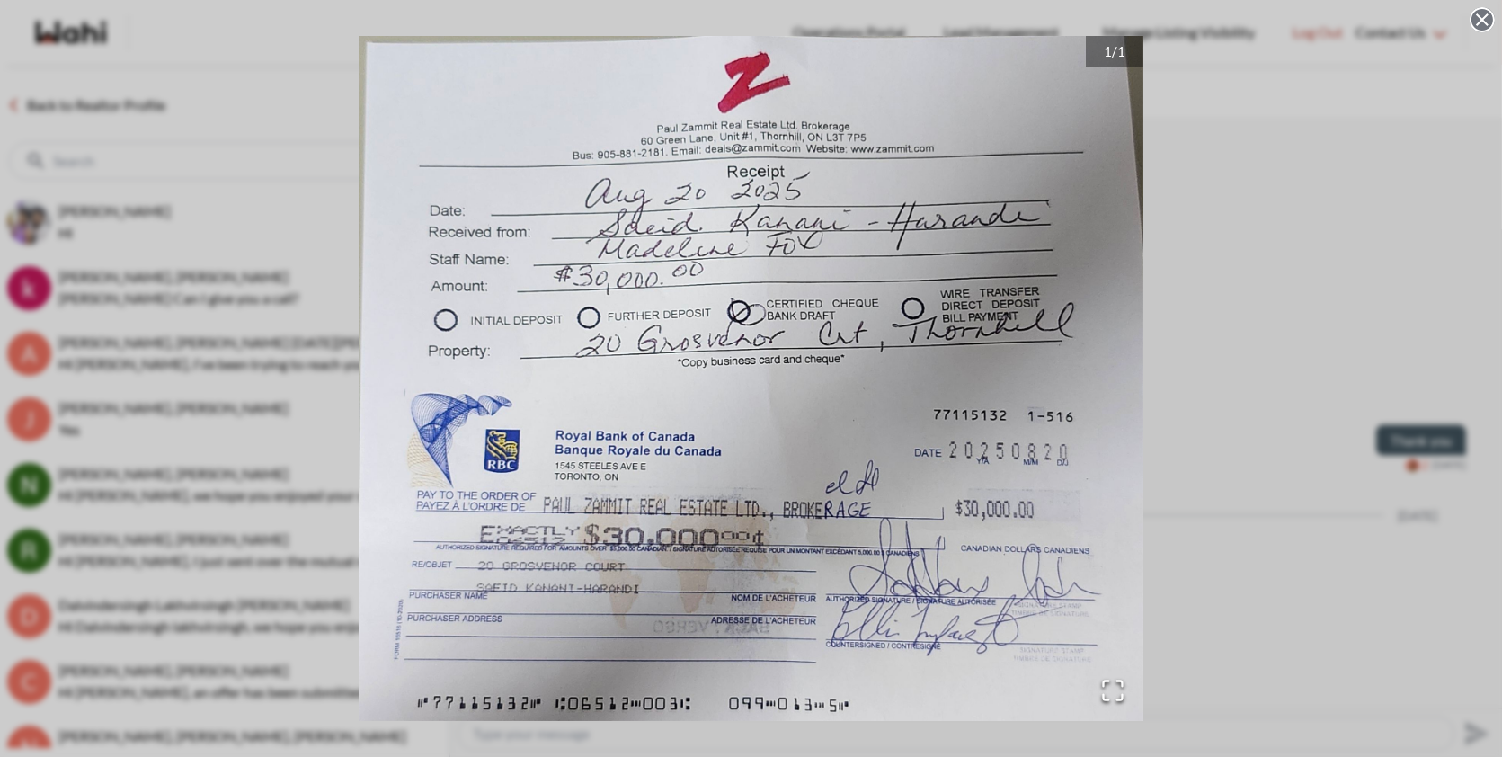
click at [1310, 206] on div "1 / 1" at bounding box center [751, 378] width 1502 height 757
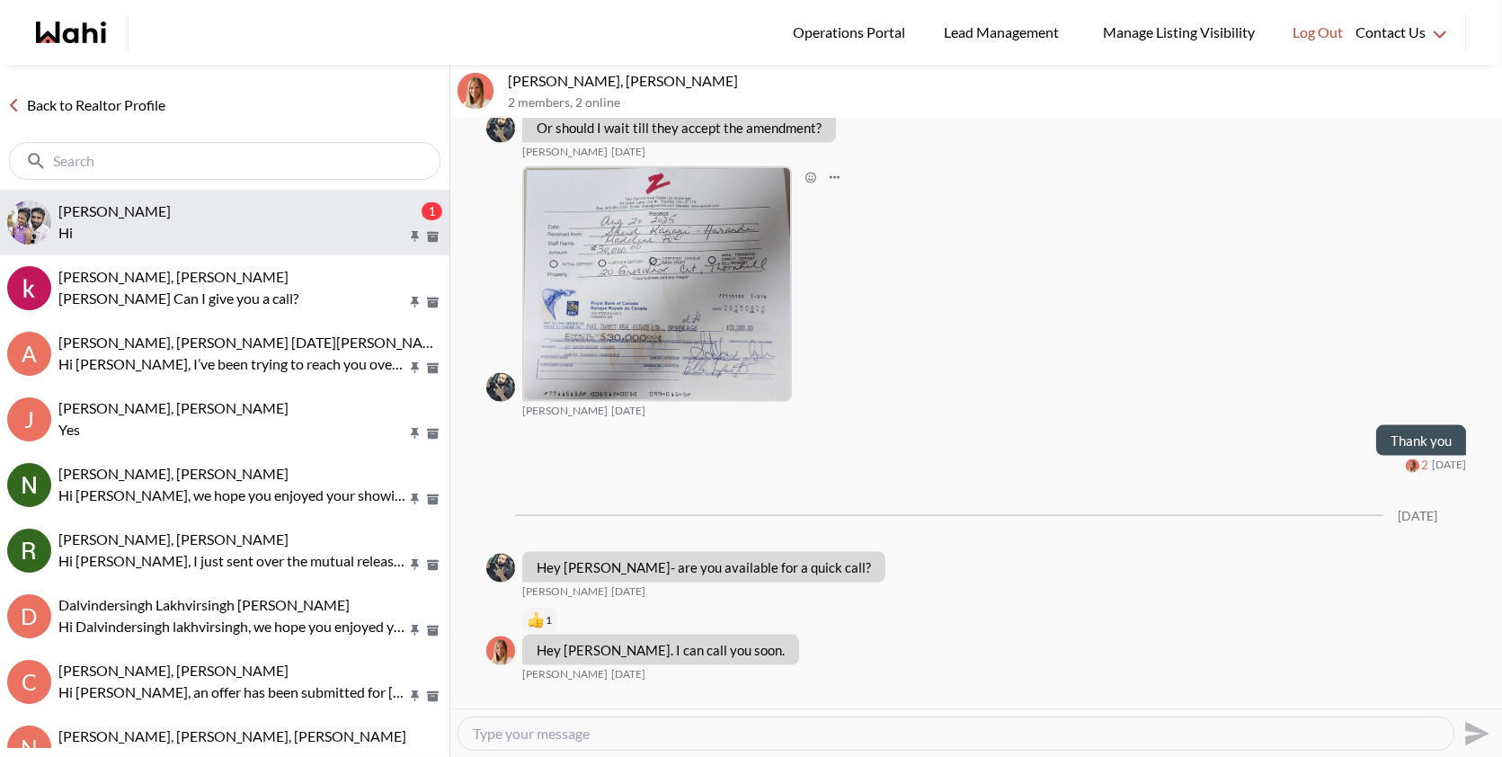
click at [252, 240] on p "Hi" at bounding box center [232, 233] width 348 height 22
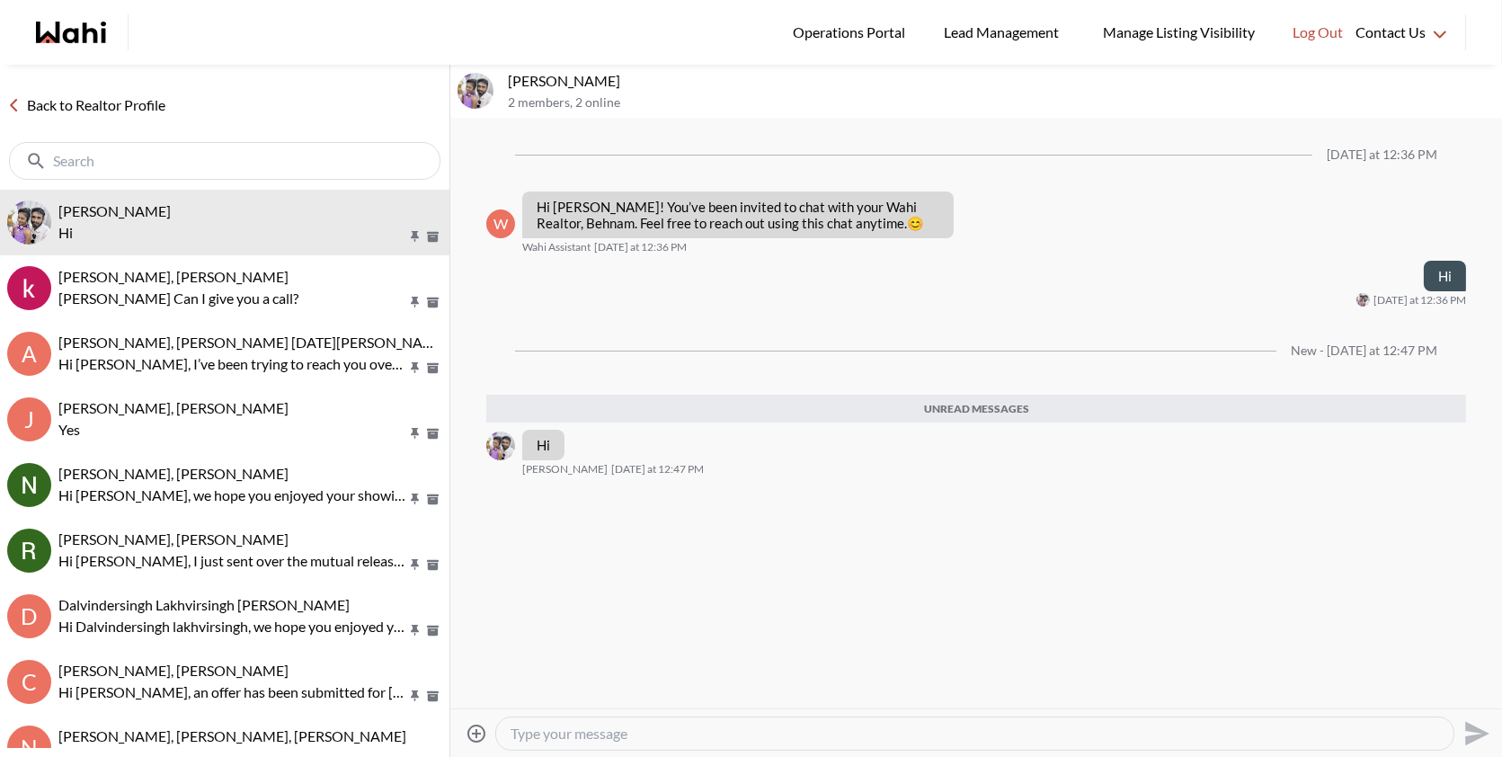
click at [578, 741] on textarea "Type your message" at bounding box center [975, 734] width 929 height 18
type textarea "Please let me know when I can call you"
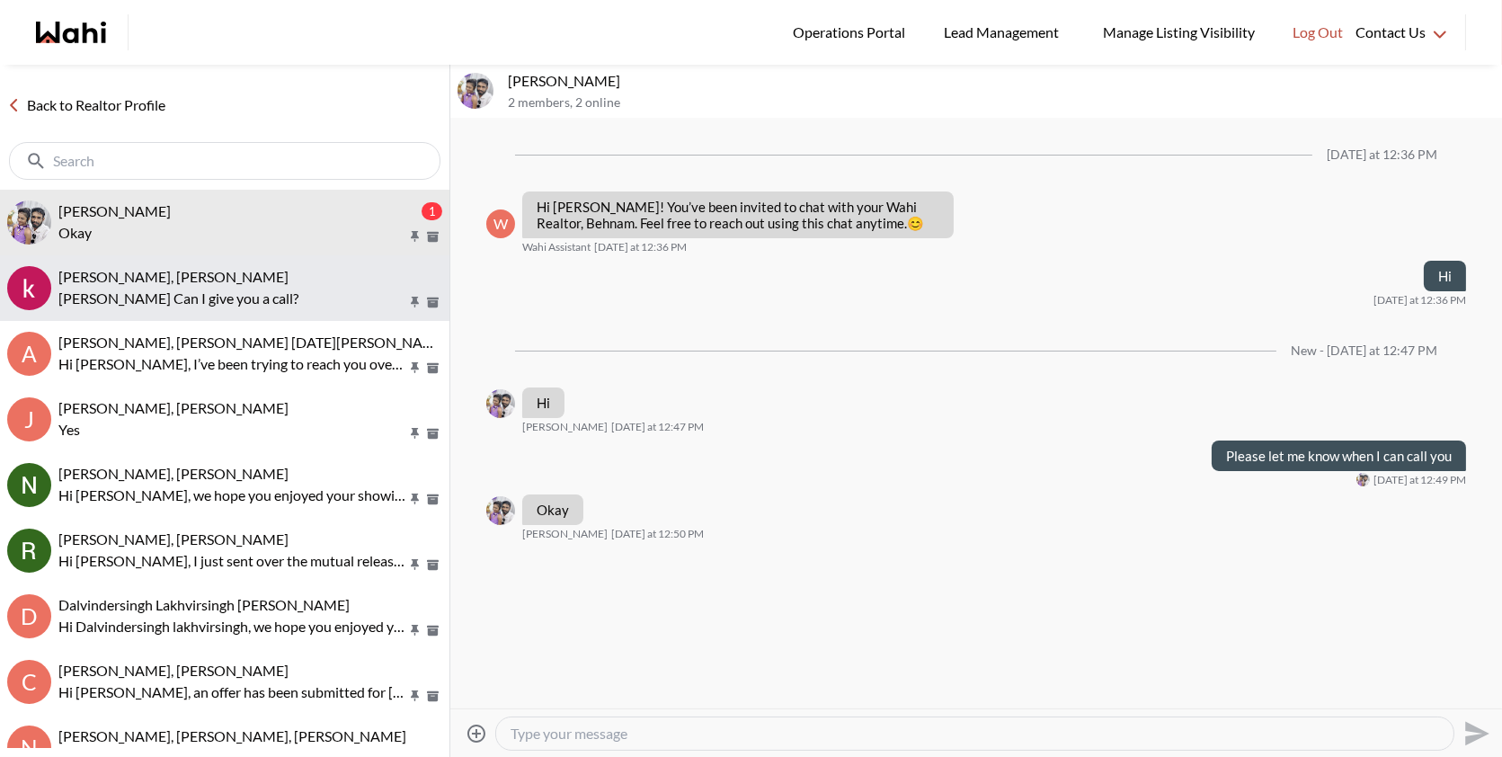
click at [302, 307] on p "[PERSON_NAME] Can I give you a call?" at bounding box center [232, 299] width 348 height 22
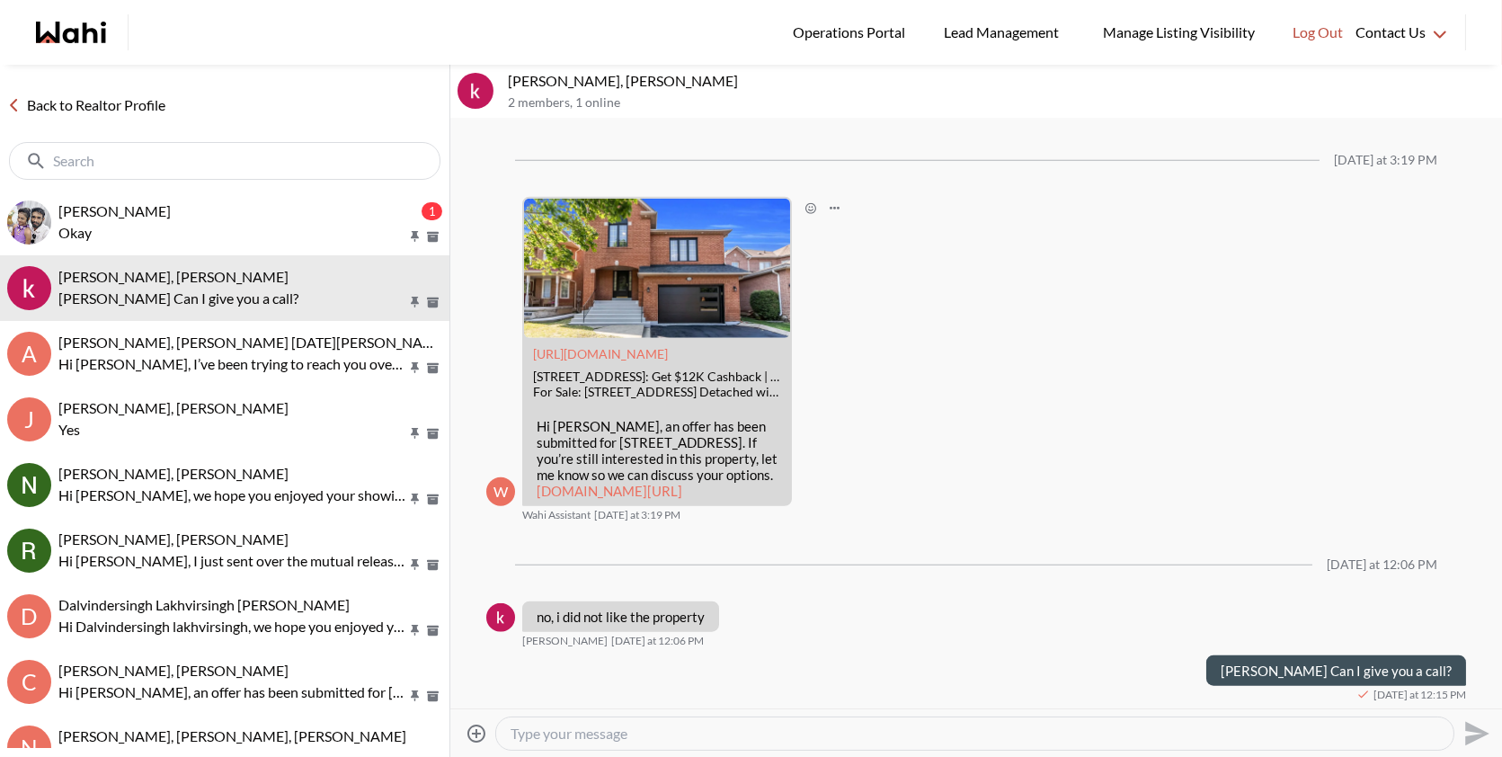
scroll to position [3527, 0]
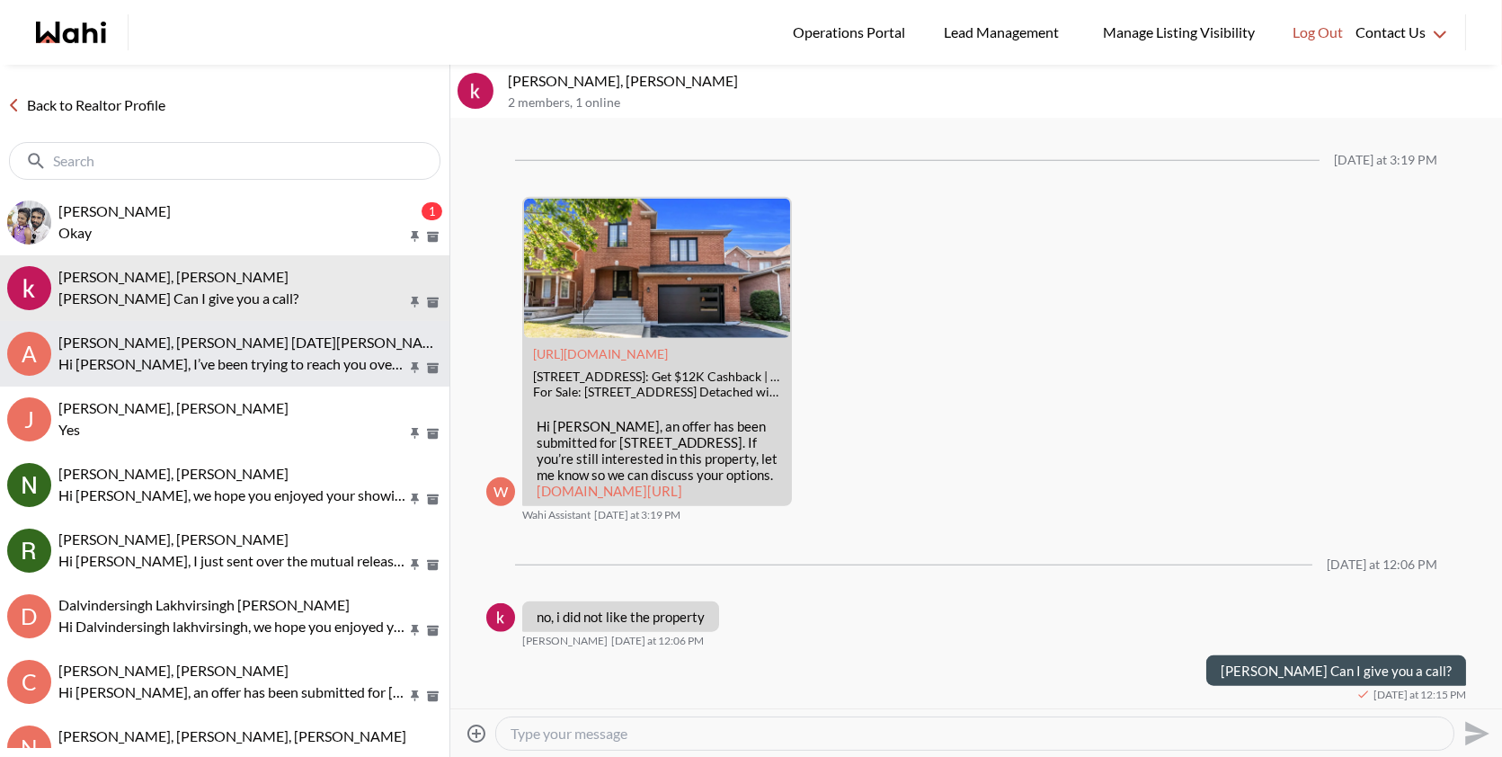
click at [215, 335] on span "[PERSON_NAME], [PERSON_NAME] [DATE][PERSON_NAME], [PERSON_NAME]" at bounding box center [312, 342] width 508 height 17
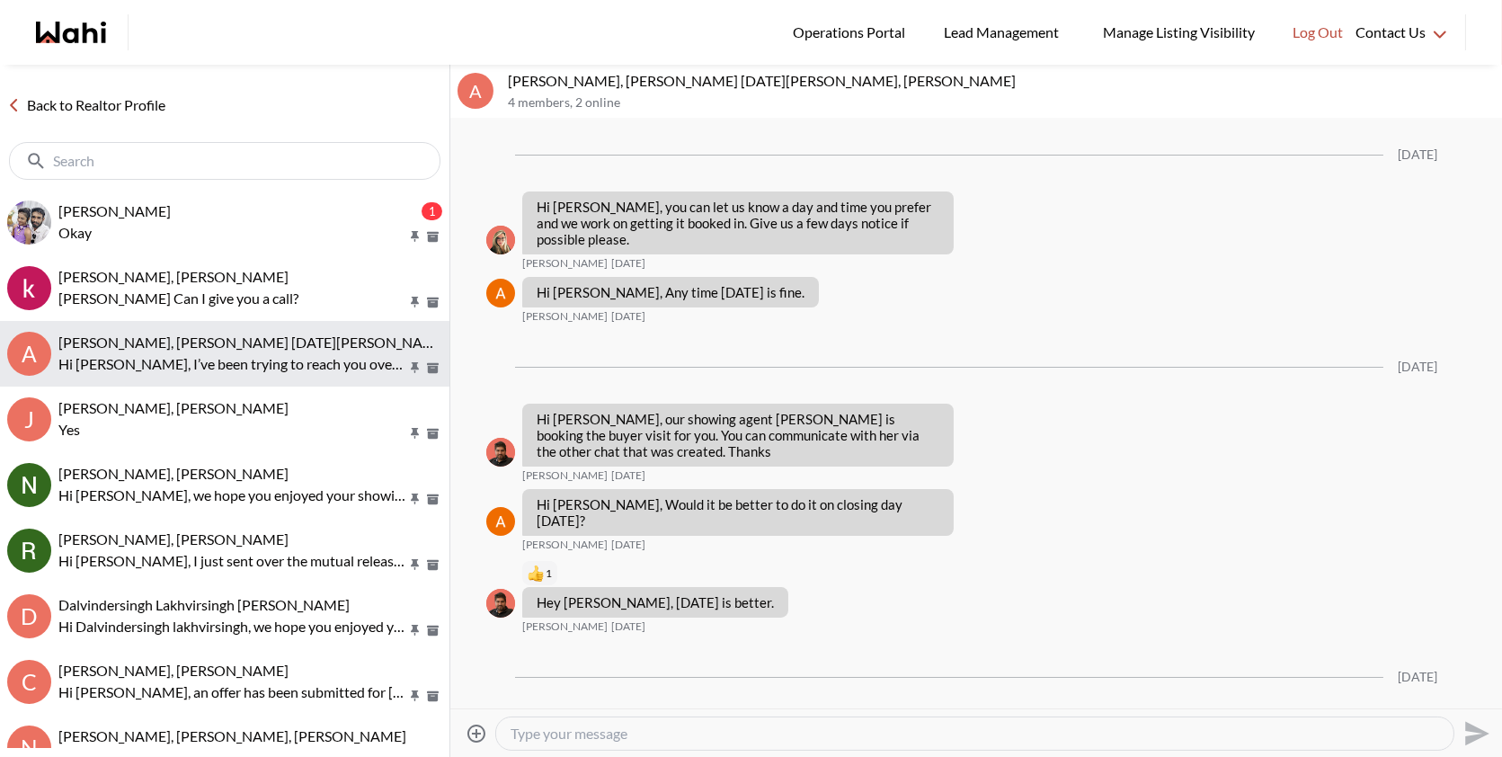
scroll to position [1732, 0]
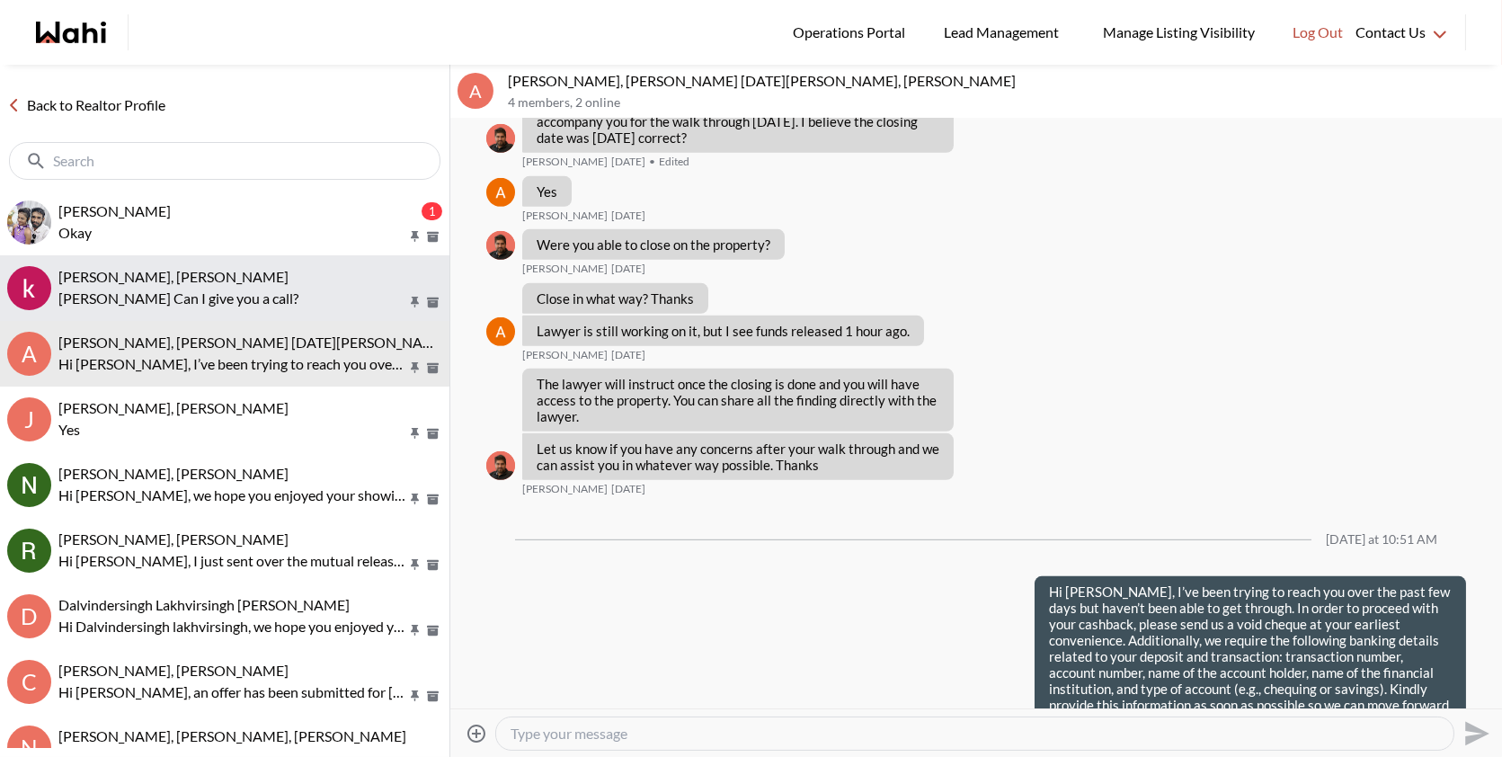
click at [245, 312] on button "khalid Alvi, Behnam Khalid Can I give you a call?" at bounding box center [225, 288] width 450 height 66
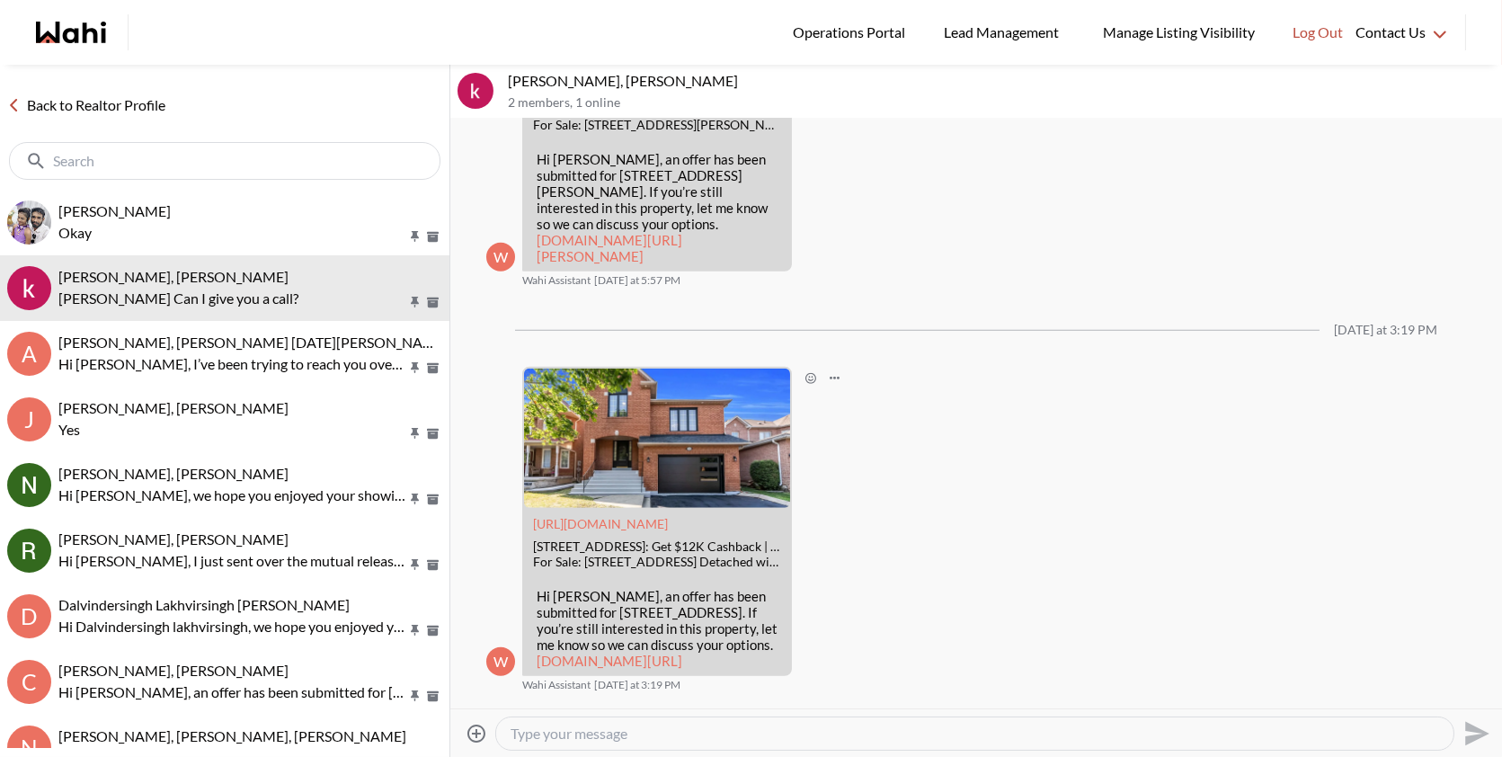
scroll to position [3544, 0]
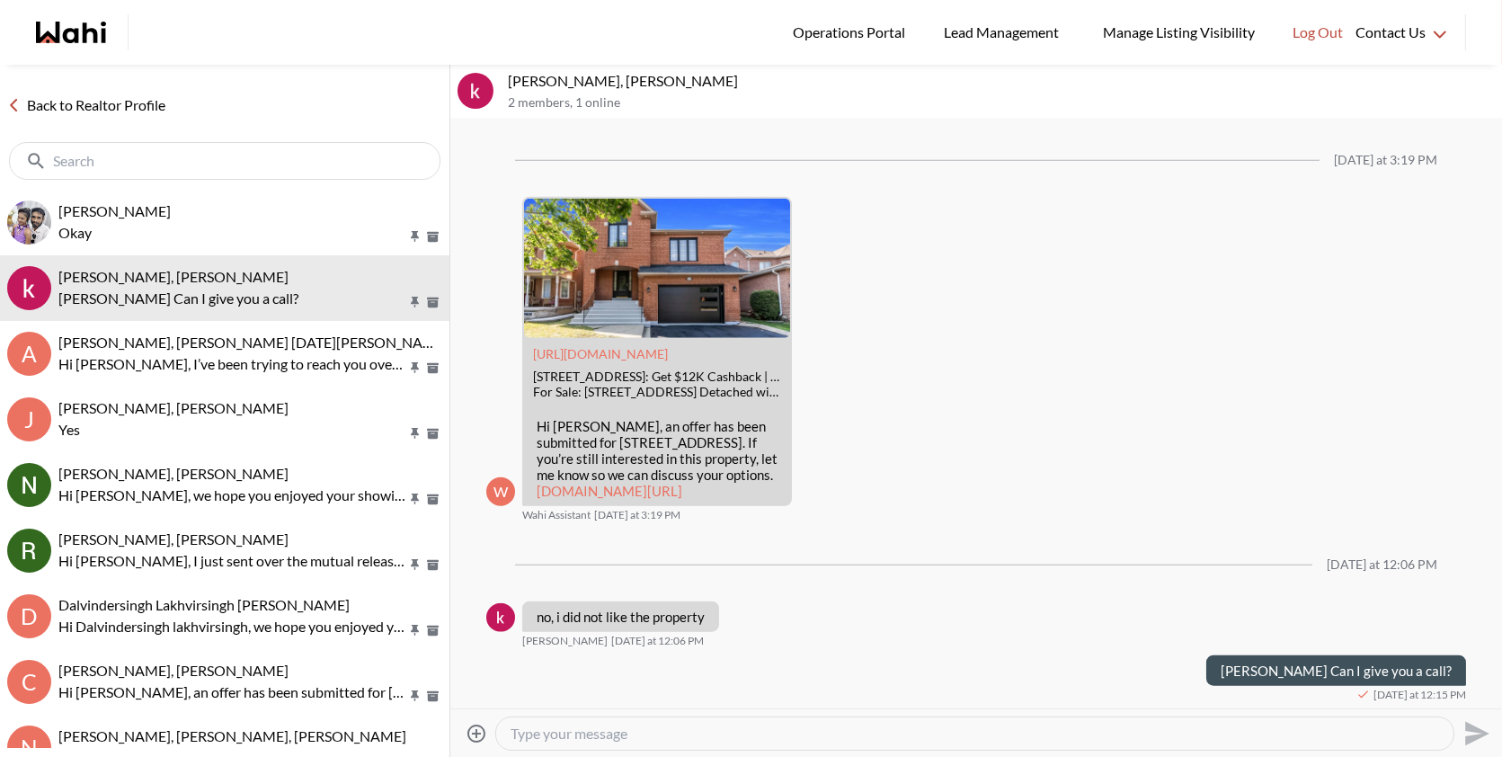
click at [174, 149] on div at bounding box center [225, 161] width 432 height 38
click at [131, 161] on input "text" at bounding box center [244, 161] width 311 height 18
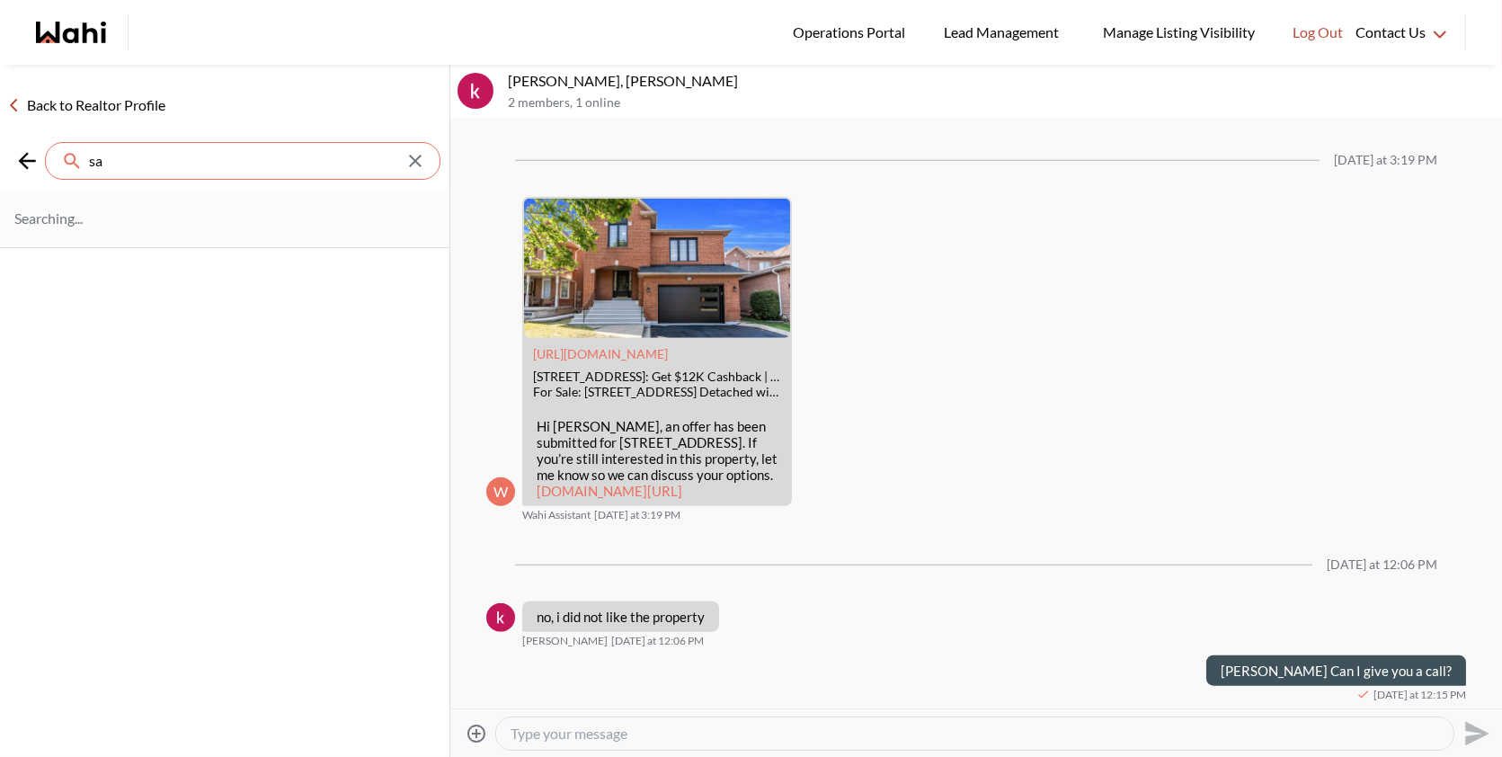
type input "s"
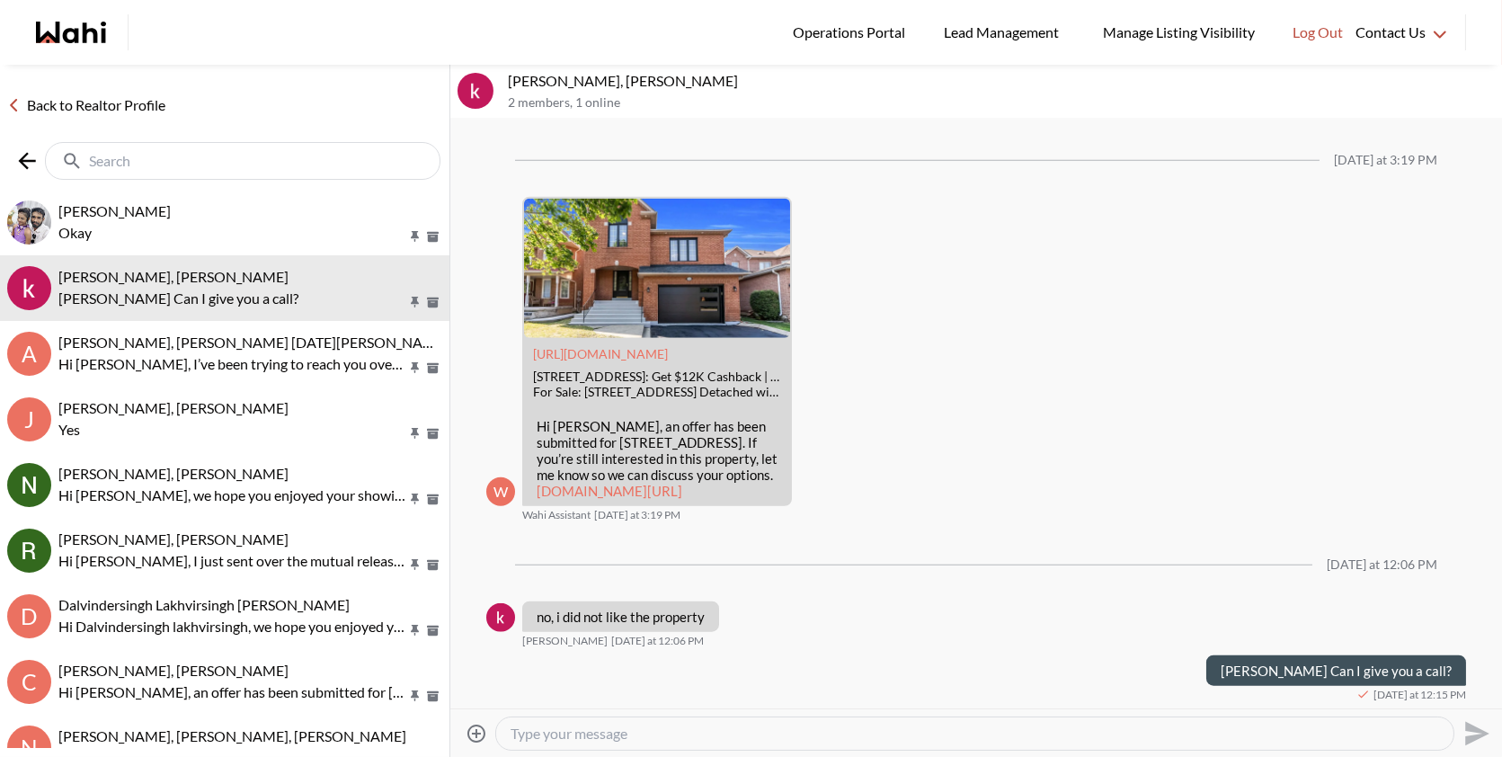
click at [149, 157] on input "text" at bounding box center [244, 161] width 311 height 18
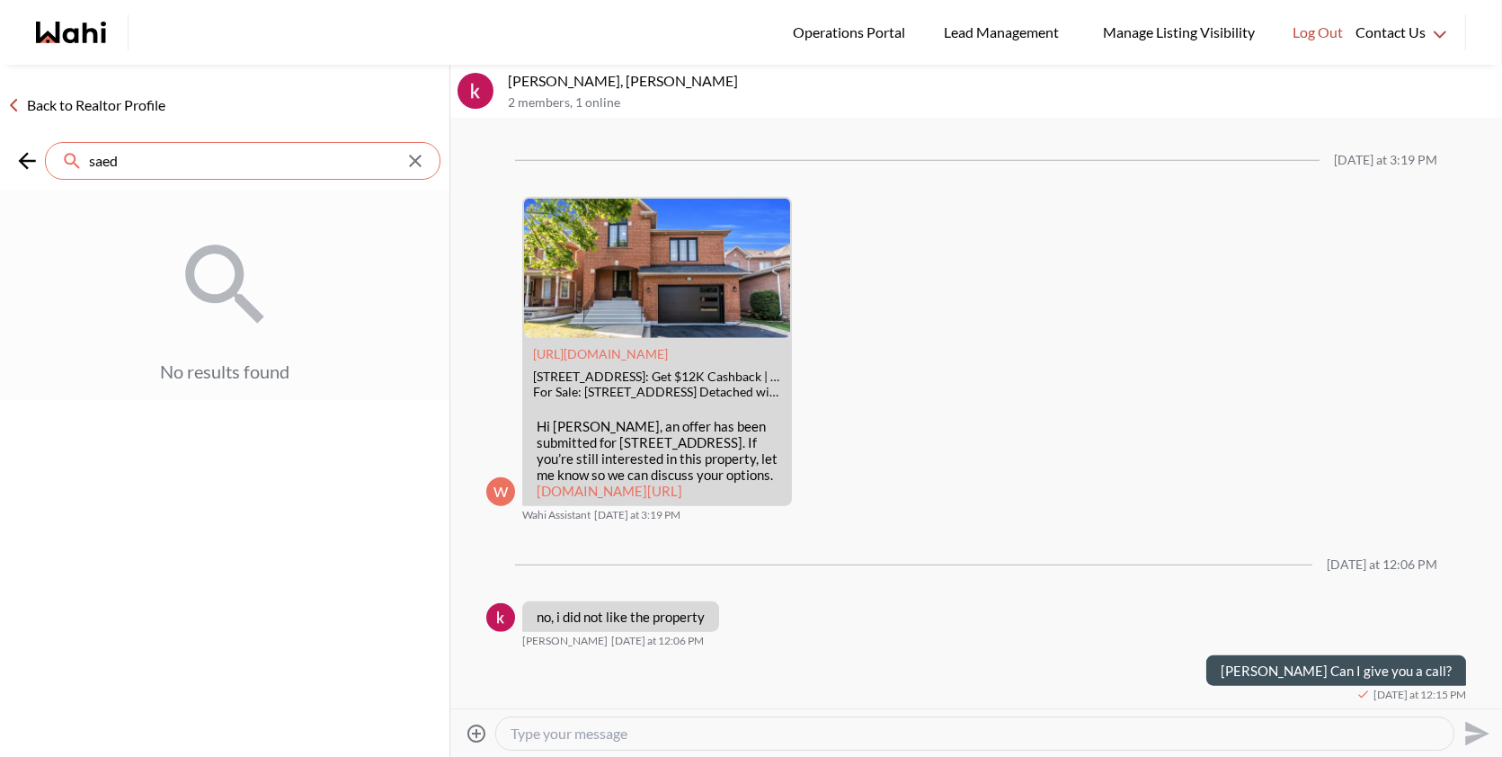
type input "saed"
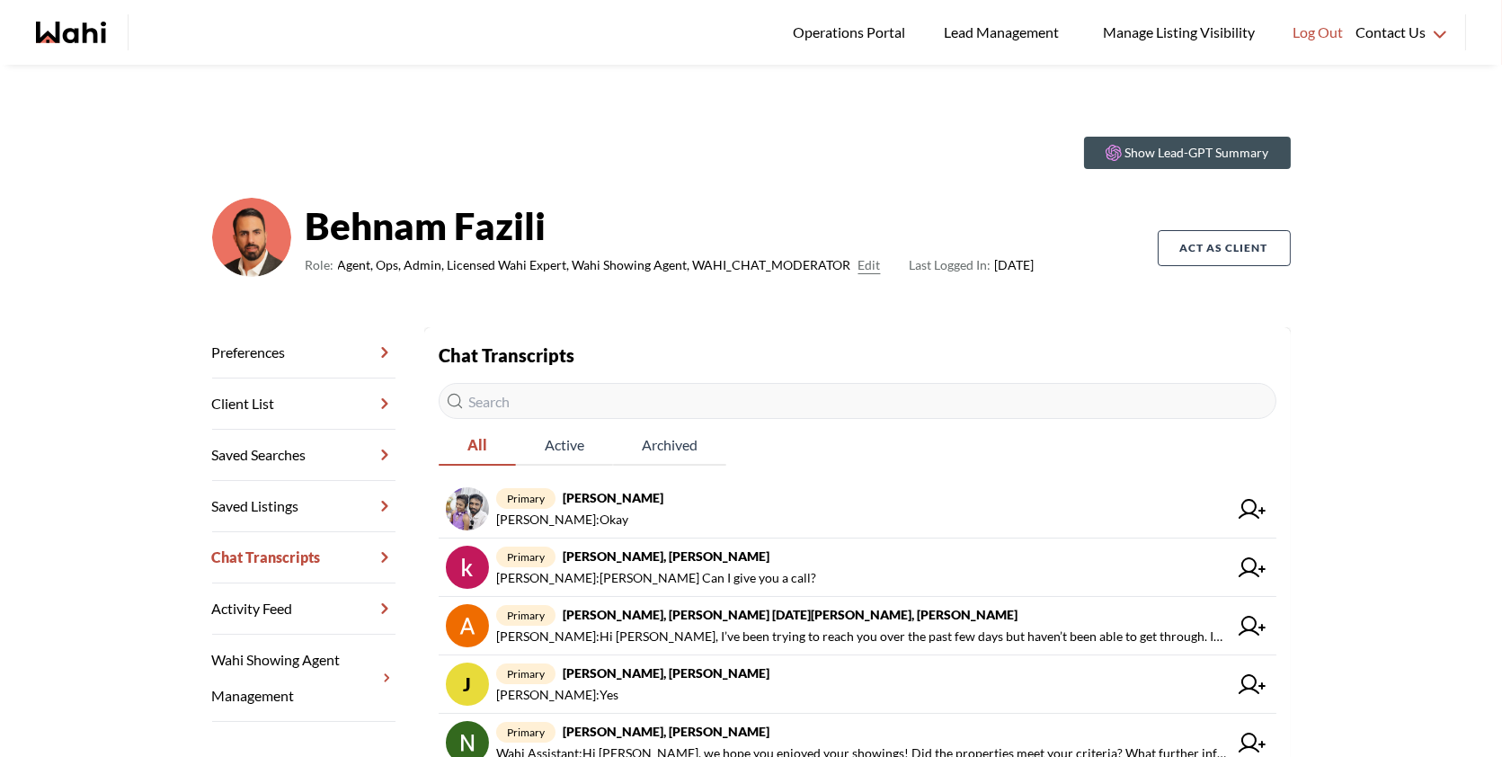
click at [662, 416] on input "text" at bounding box center [858, 401] width 838 height 36
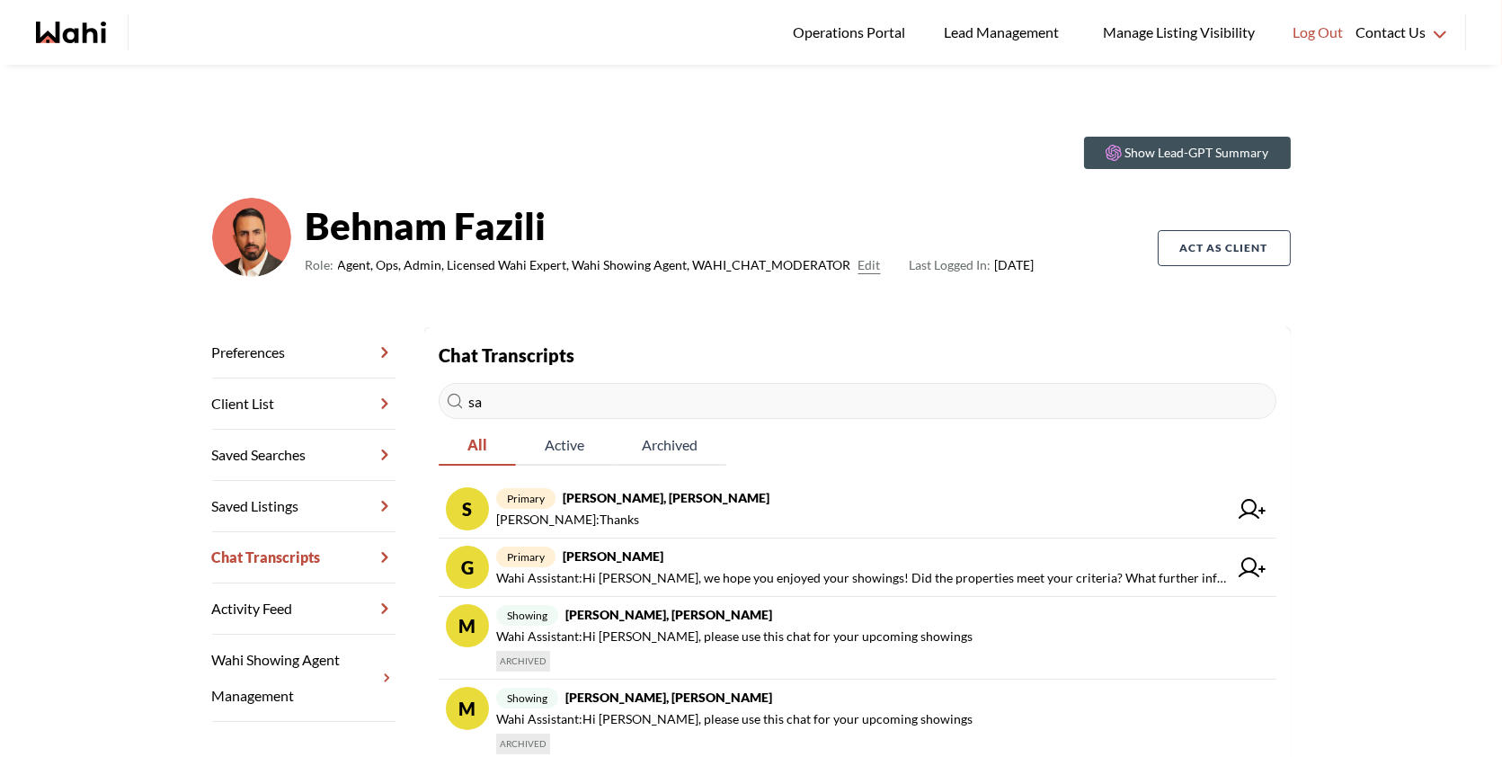
type input "sae"
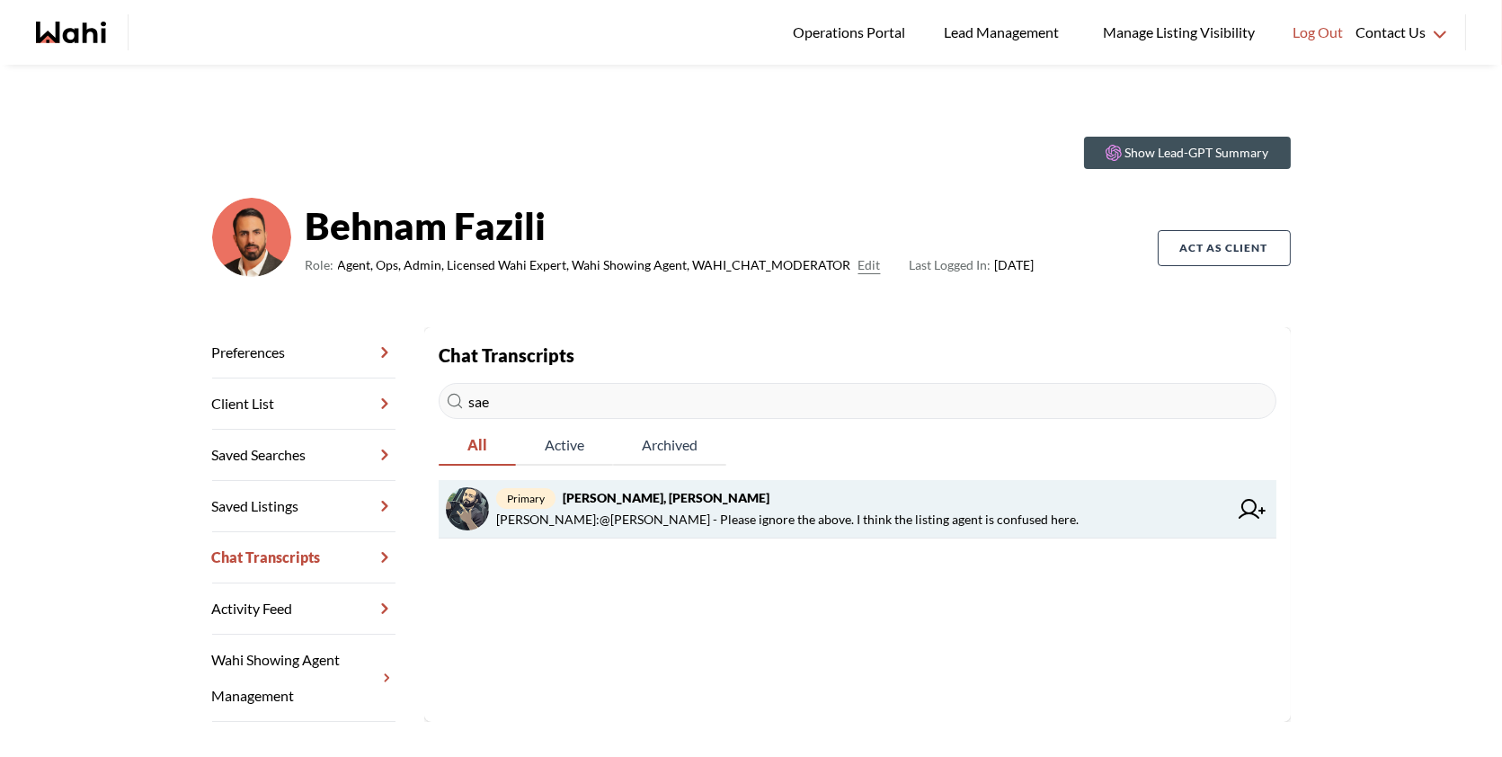
click at [691, 523] on span "Faraz Azam : @Saeid Kanani - Please ignore the above. I think the listing agent…" at bounding box center [787, 520] width 583 height 22
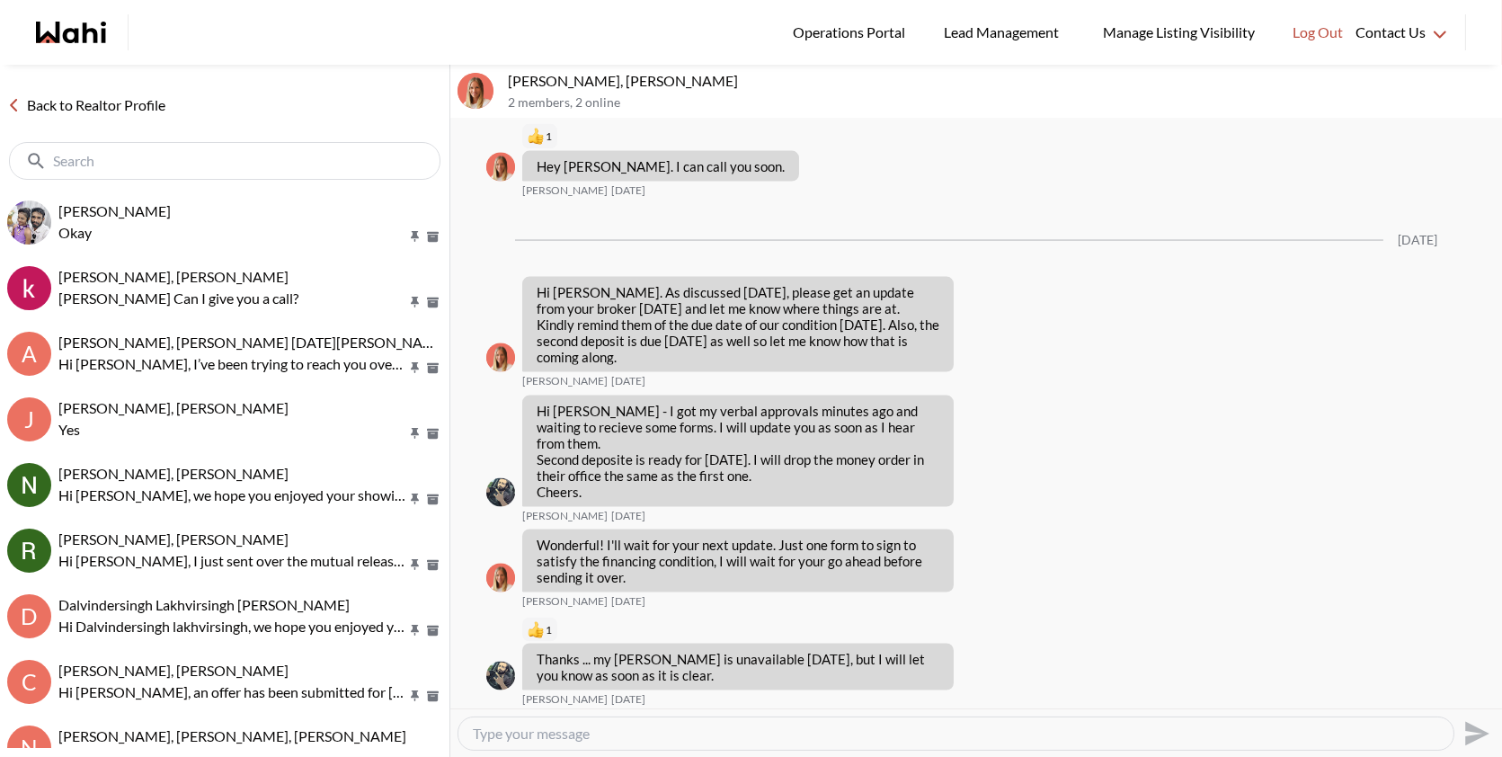
scroll to position [5532, 0]
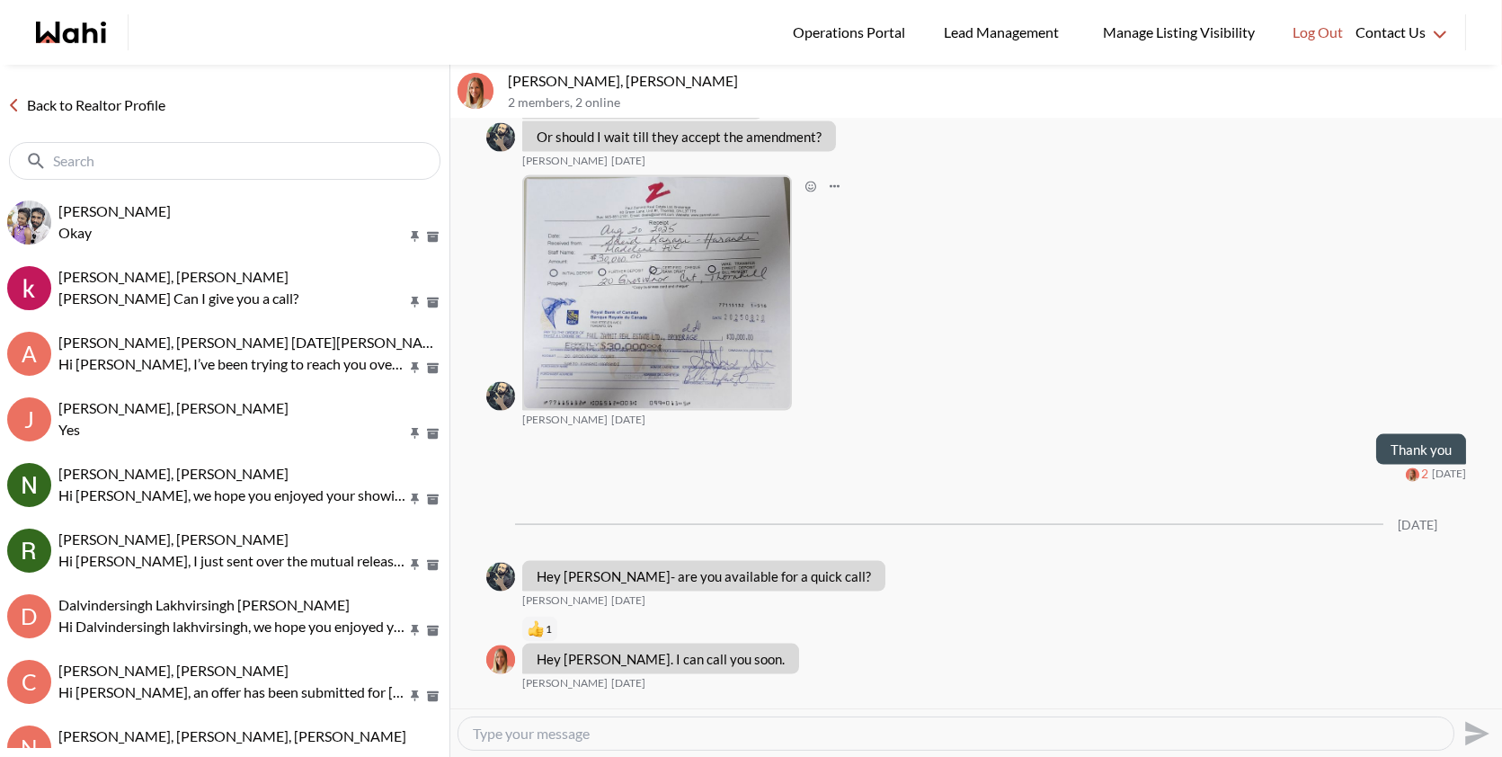
click at [660, 405] on img at bounding box center [657, 293] width 266 height 232
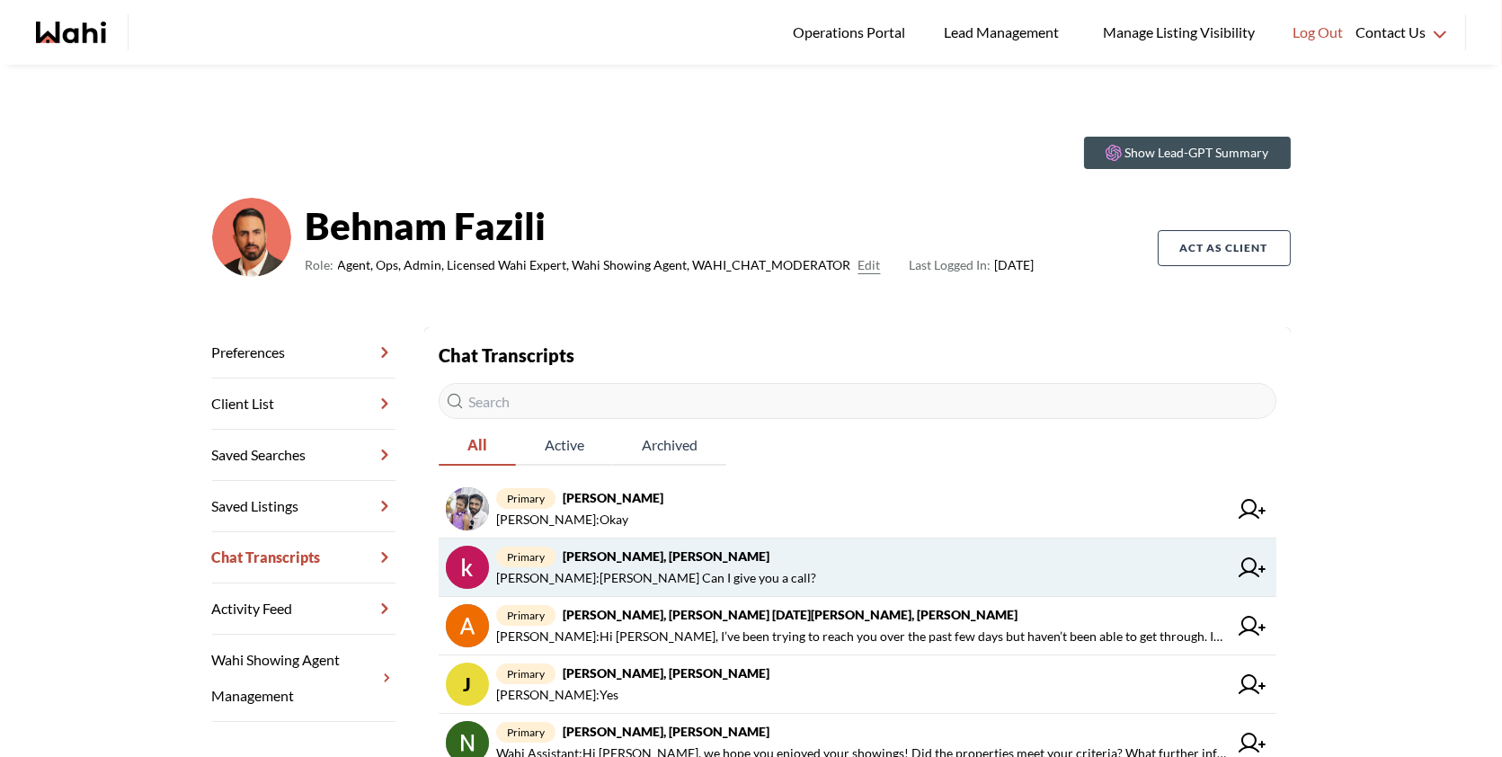
click at [673, 565] on span "primary [PERSON_NAME], [PERSON_NAME]" at bounding box center [862, 557] width 732 height 22
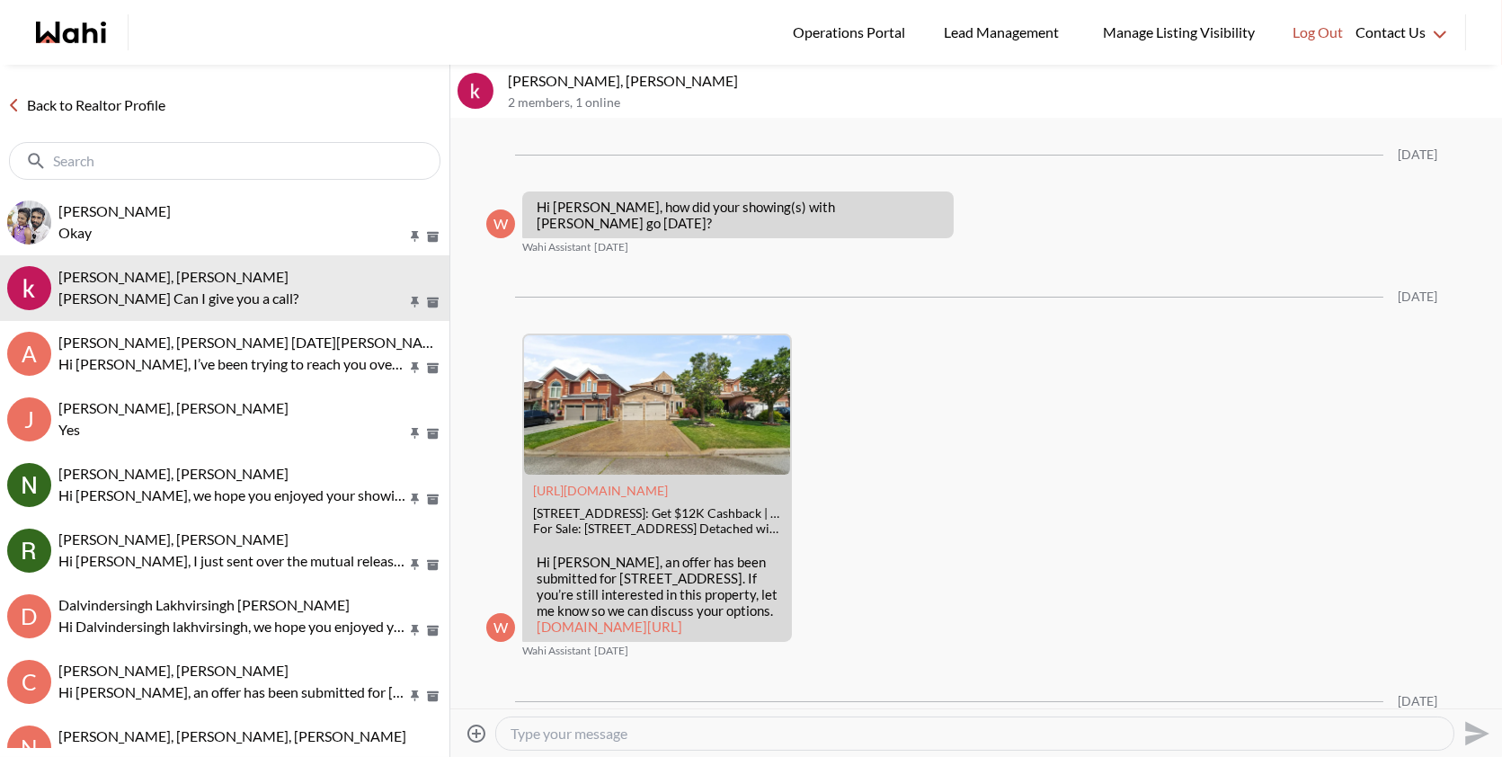
scroll to position [3545, 0]
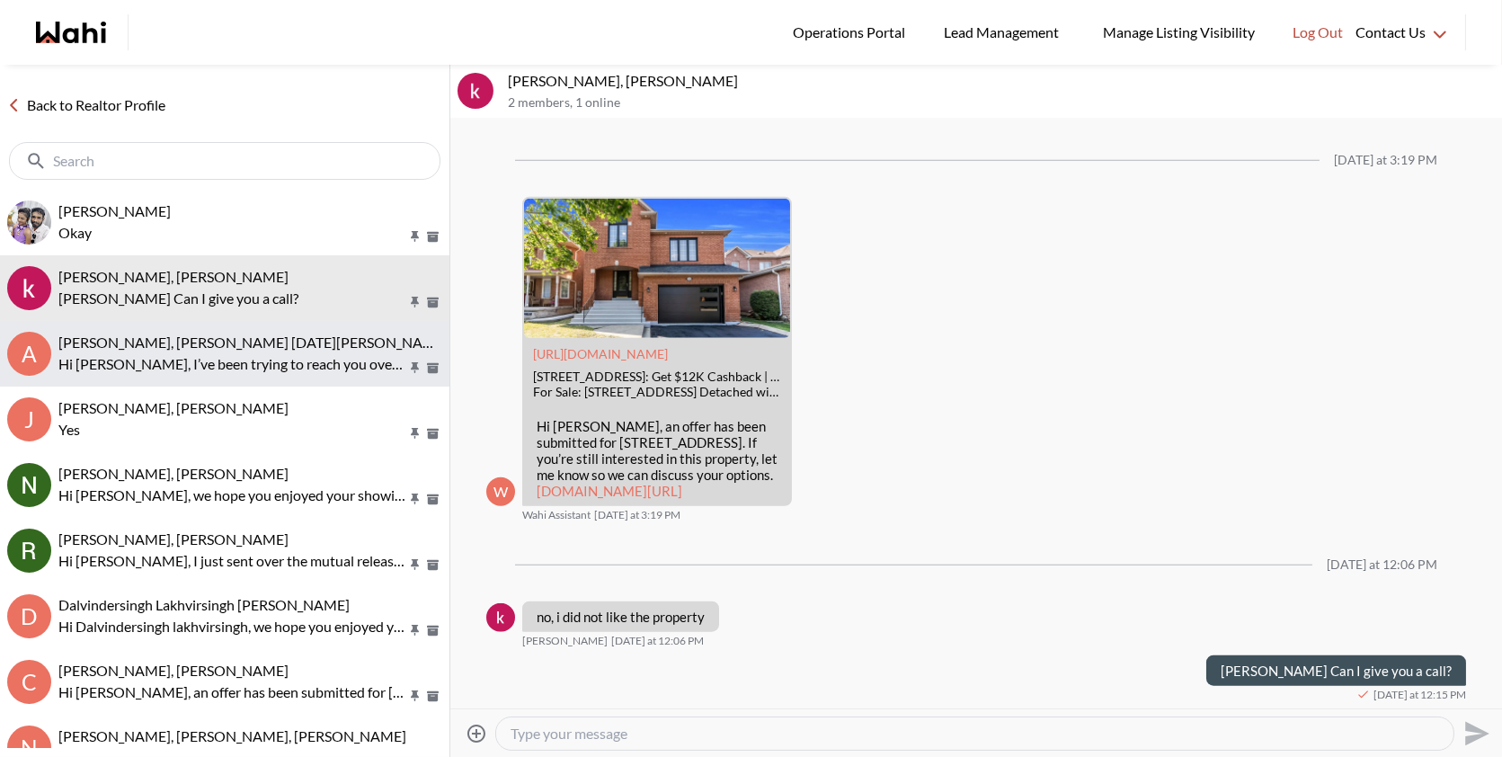
click at [165, 351] on div "[PERSON_NAME], [PERSON_NAME] [DATE][PERSON_NAME], [PERSON_NAME]" at bounding box center [250, 343] width 384 height 18
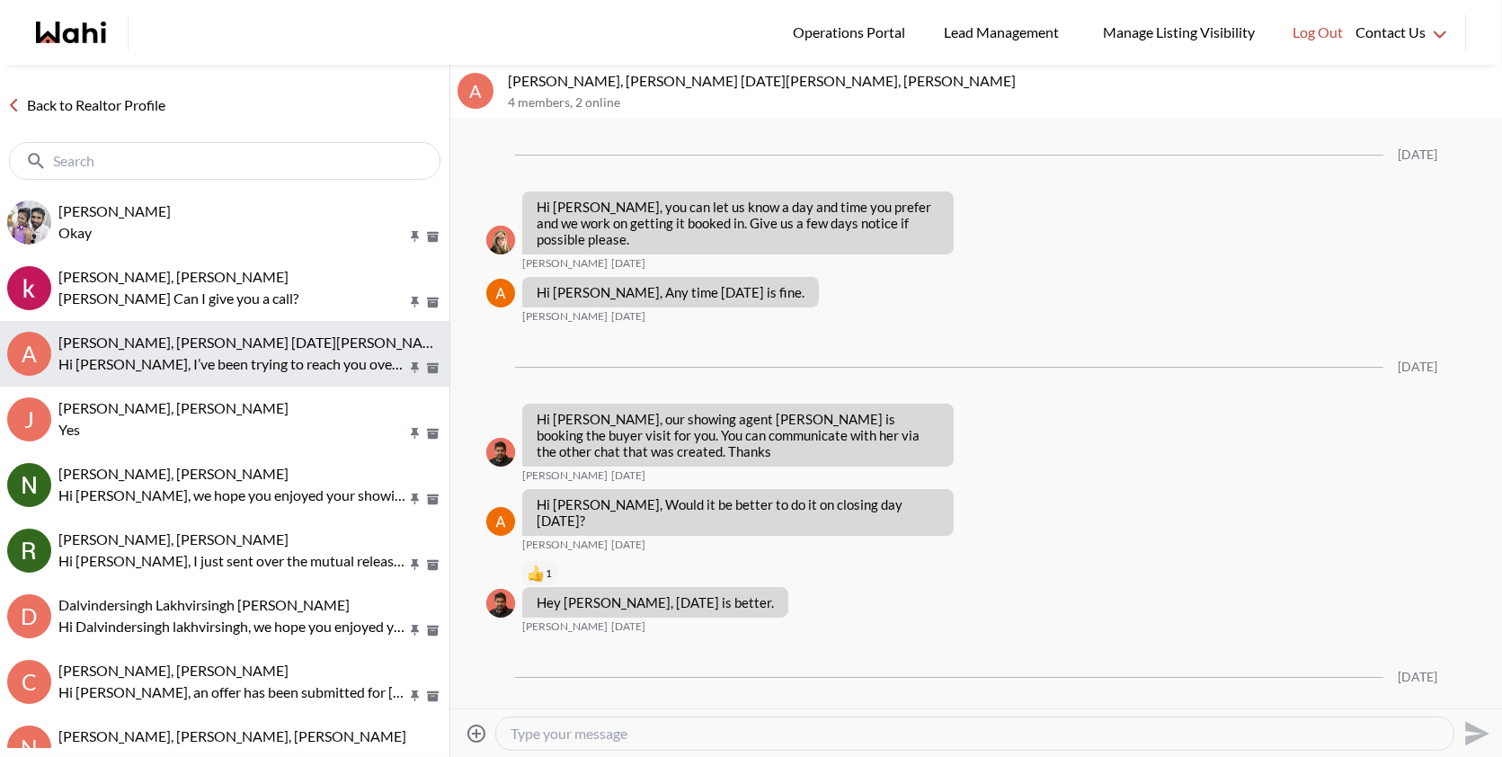
scroll to position [1732, 0]
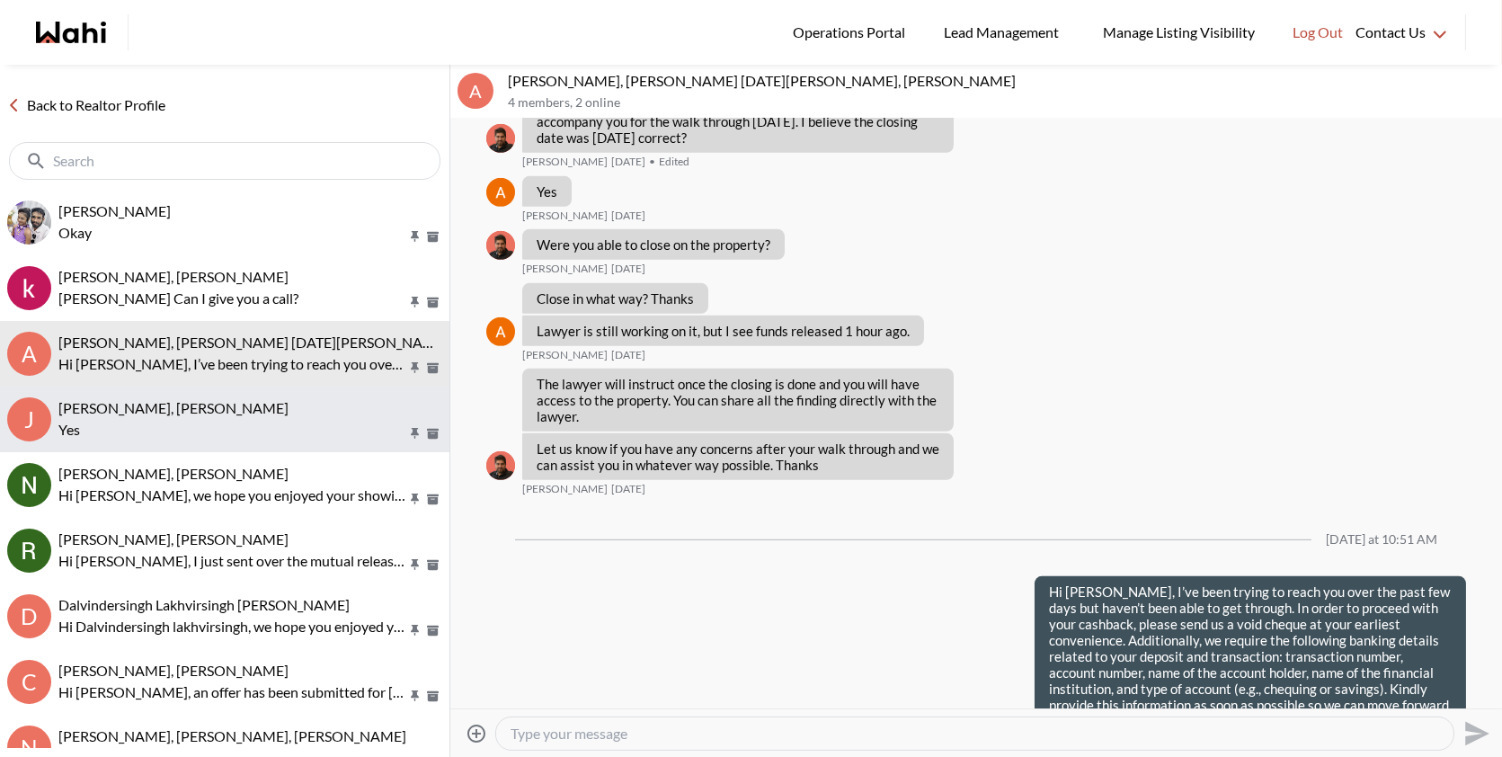
click at [192, 415] on div "[PERSON_NAME], [PERSON_NAME]" at bounding box center [250, 408] width 384 height 18
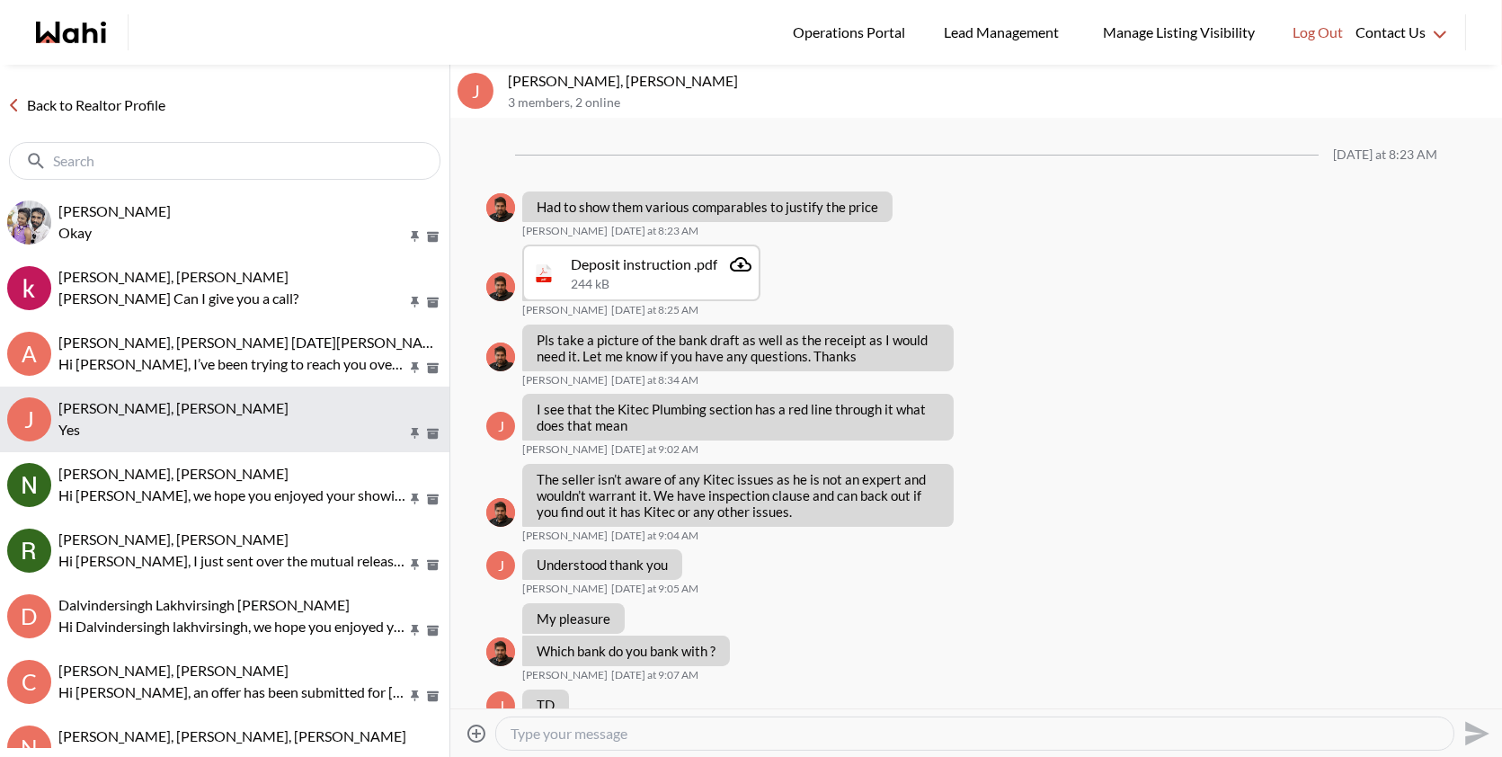
scroll to position [923, 0]
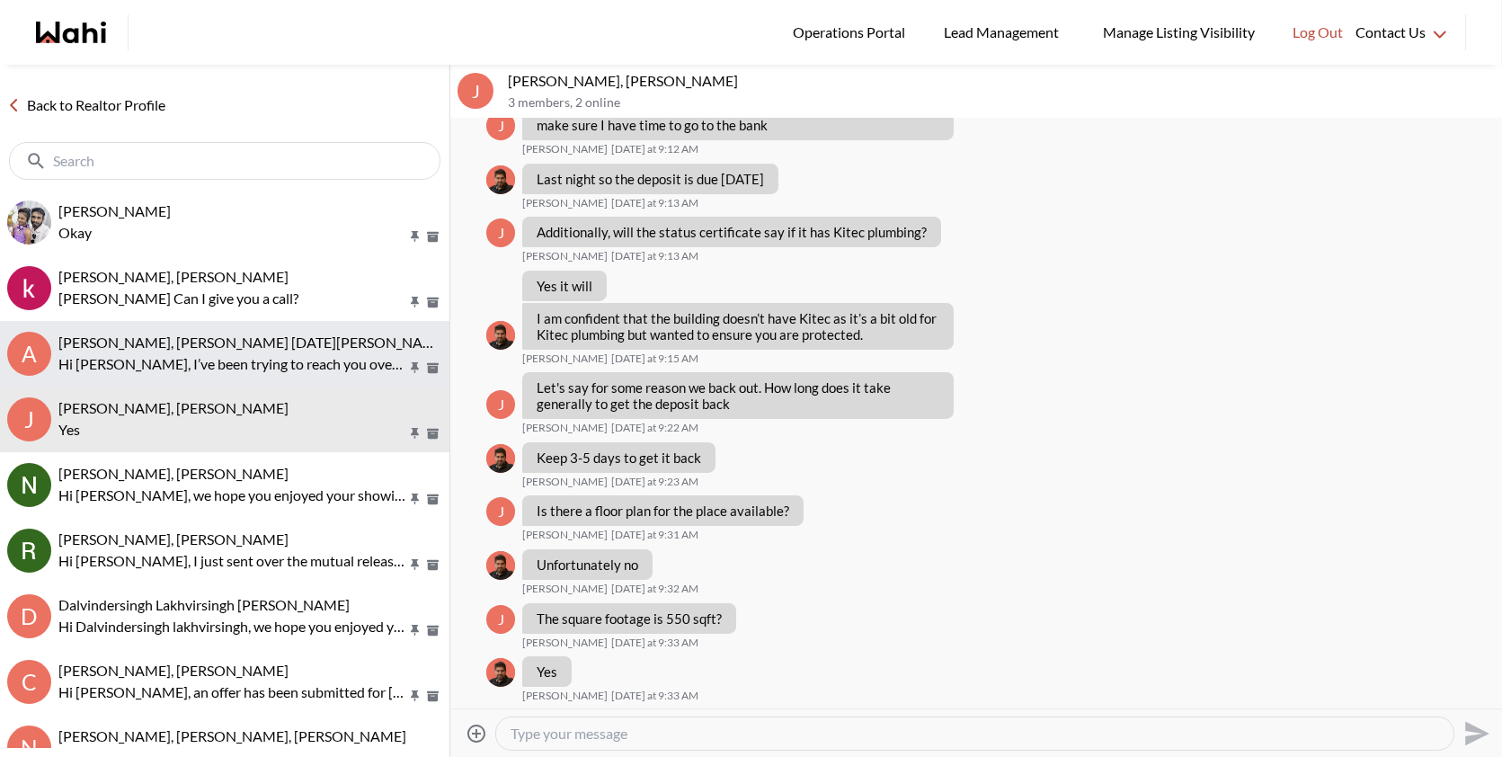
click at [187, 369] on p "Hi [PERSON_NAME], I’ve been trying to reach you over the past few days but have…" at bounding box center [232, 364] width 348 height 22
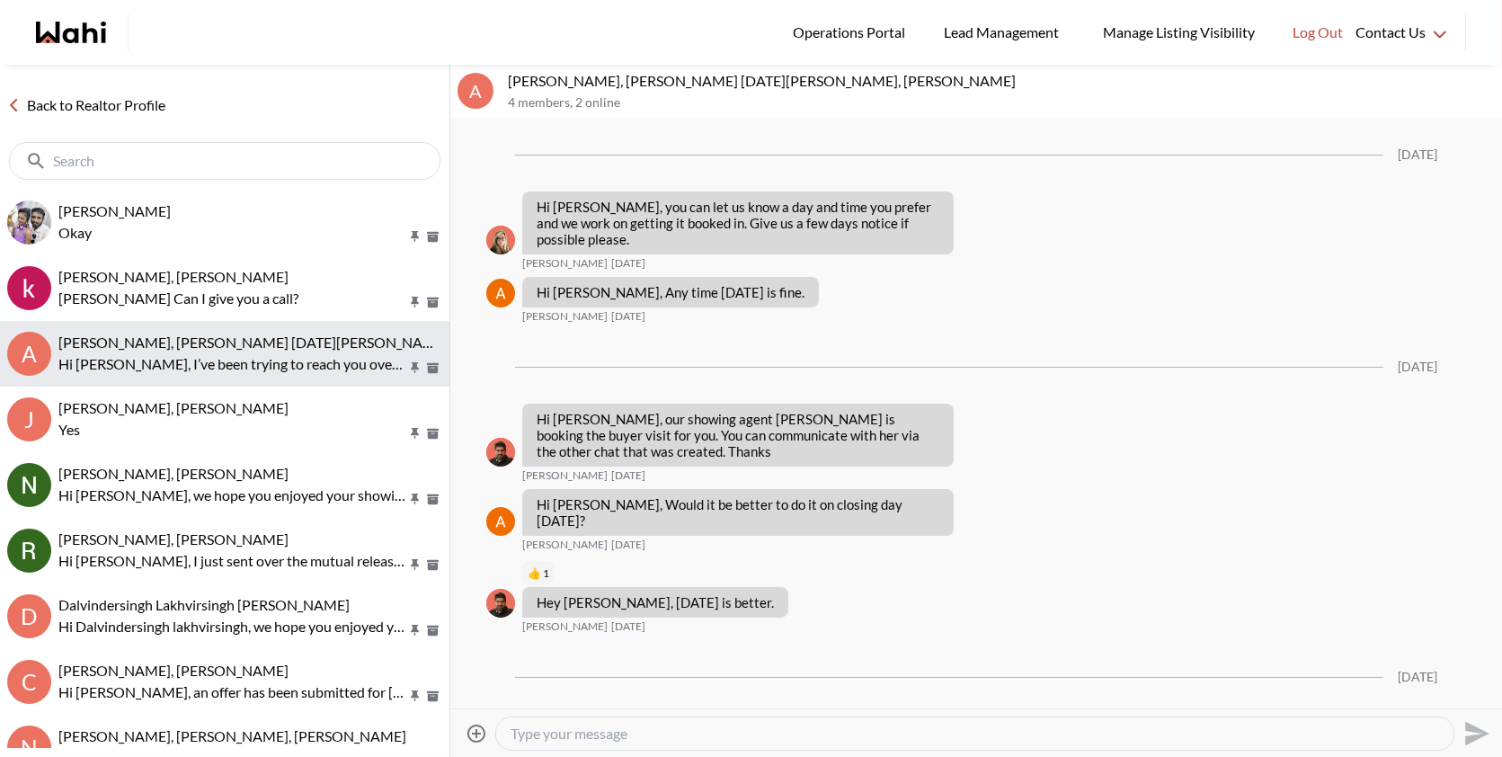
scroll to position [1732, 0]
